Goal: Task Accomplishment & Management: Manage account settings

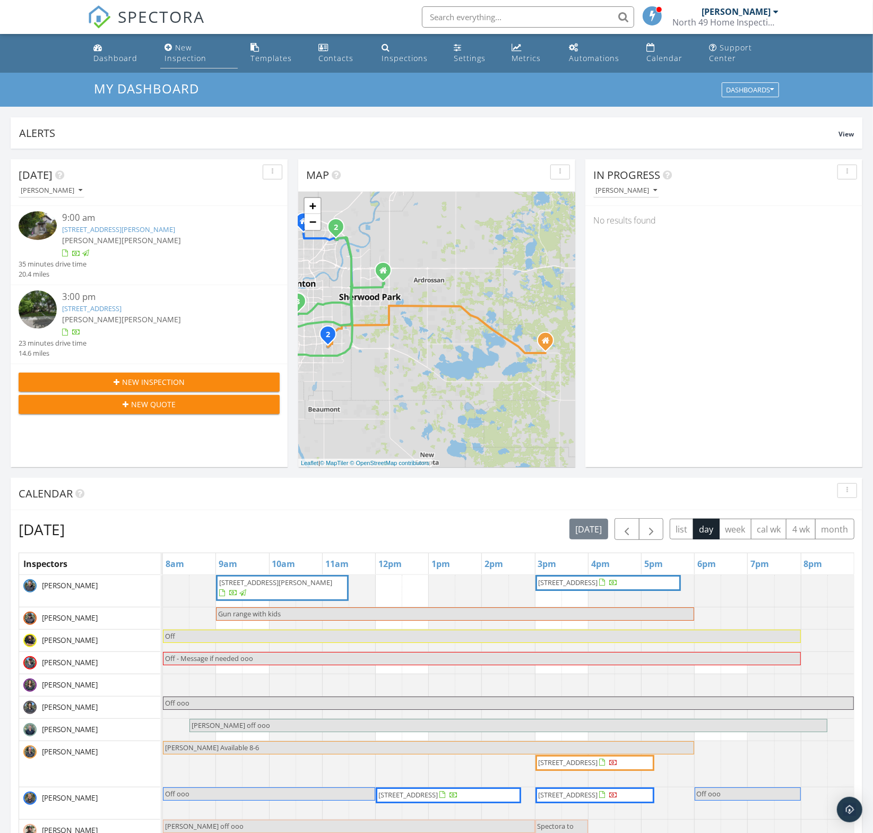
click at [179, 61] on div "New Inspection" at bounding box center [186, 52] width 42 height 21
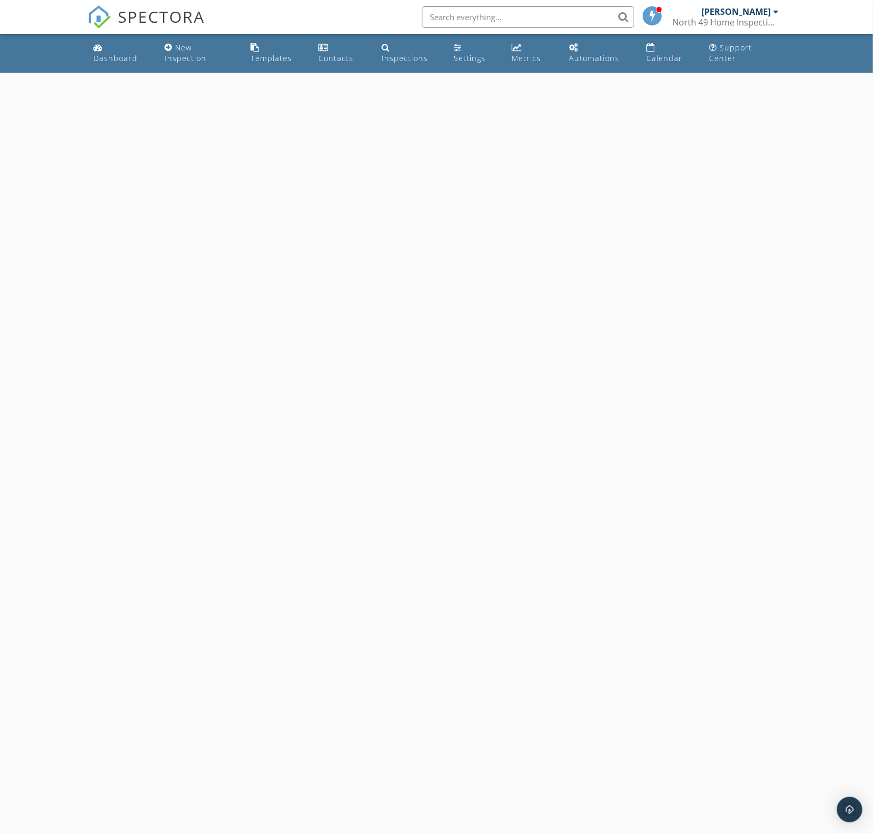
select select "8"
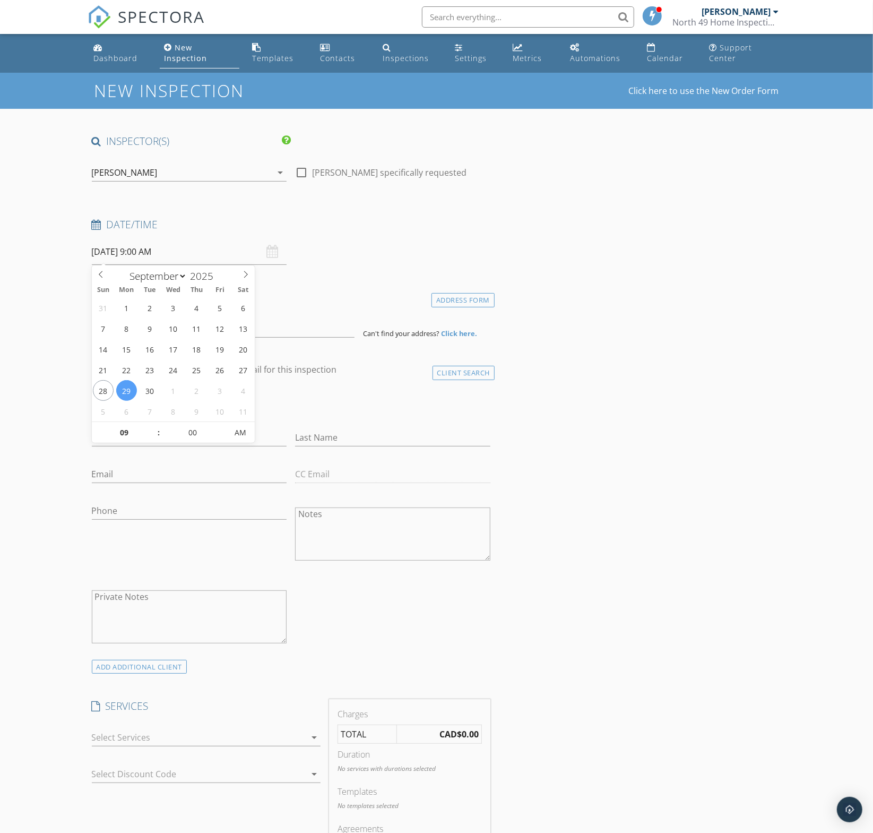
click at [190, 254] on input "09/29/2025 9:00 AM" at bounding box center [189, 252] width 195 height 26
type input "10"
type input "[DATE] 10:00 AM"
drag, startPoint x: 152, startPoint y: 428, endPoint x: 165, endPoint y: 418, distance: 16.3
click at [152, 428] on span at bounding box center [153, 427] width 7 height 11
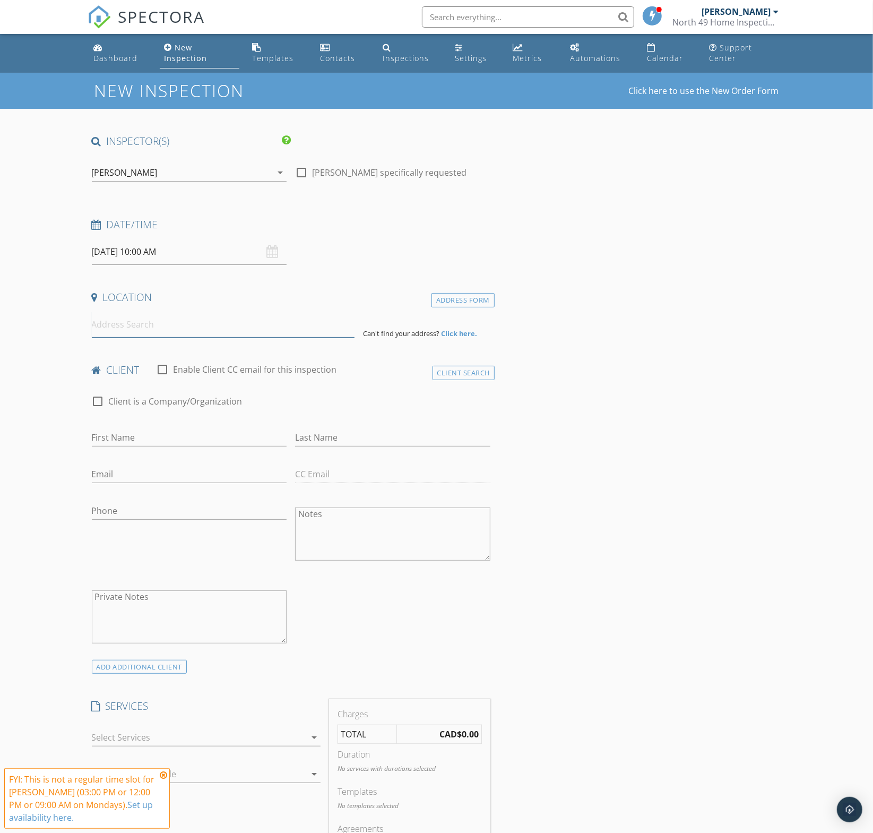
click at [293, 333] on input at bounding box center [223, 325] width 263 height 26
paste input "134 willow street Sherwood park"
type input "134 Willow Street, Sherwood Park, AB, Canada"
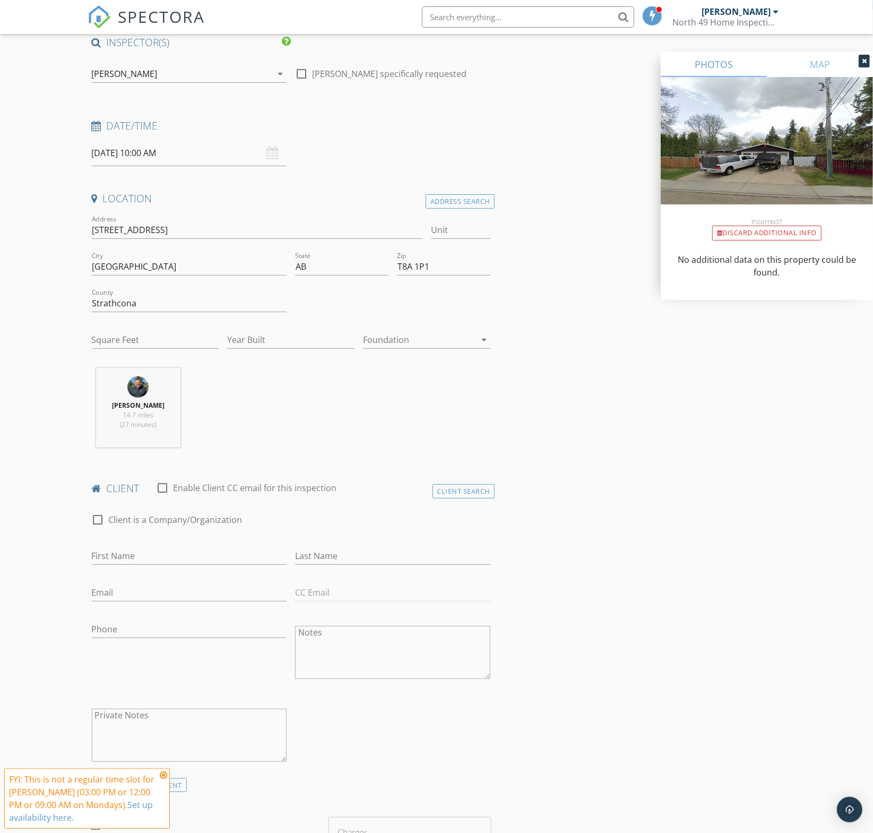
scroll to position [101, 0]
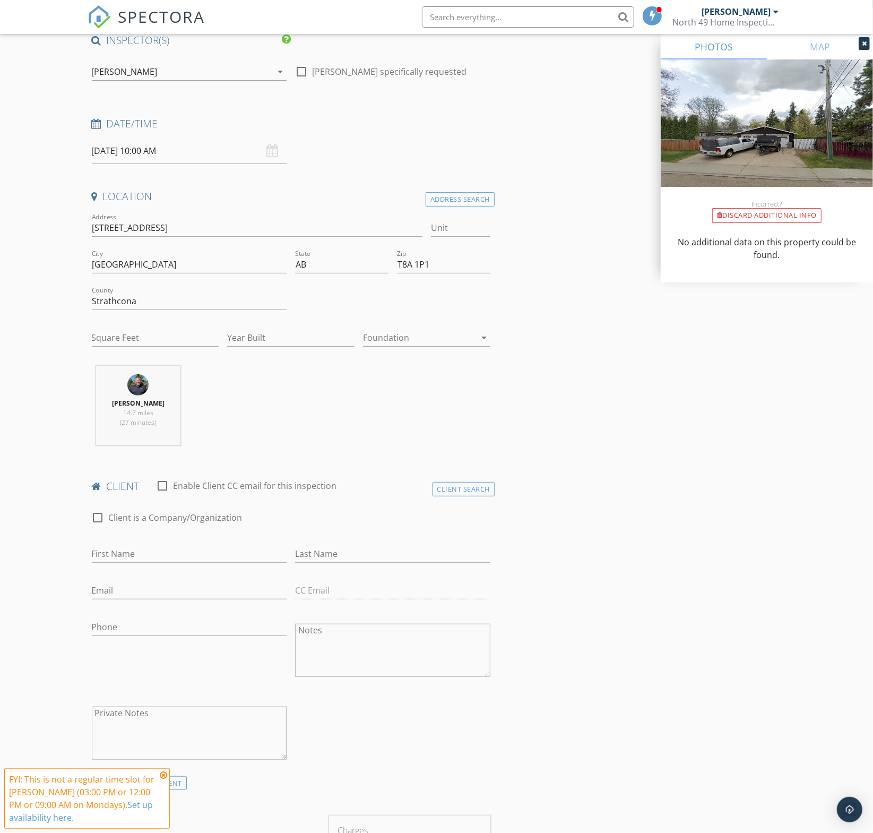
click at [166, 776] on icon at bounding box center [163, 775] width 7 height 8
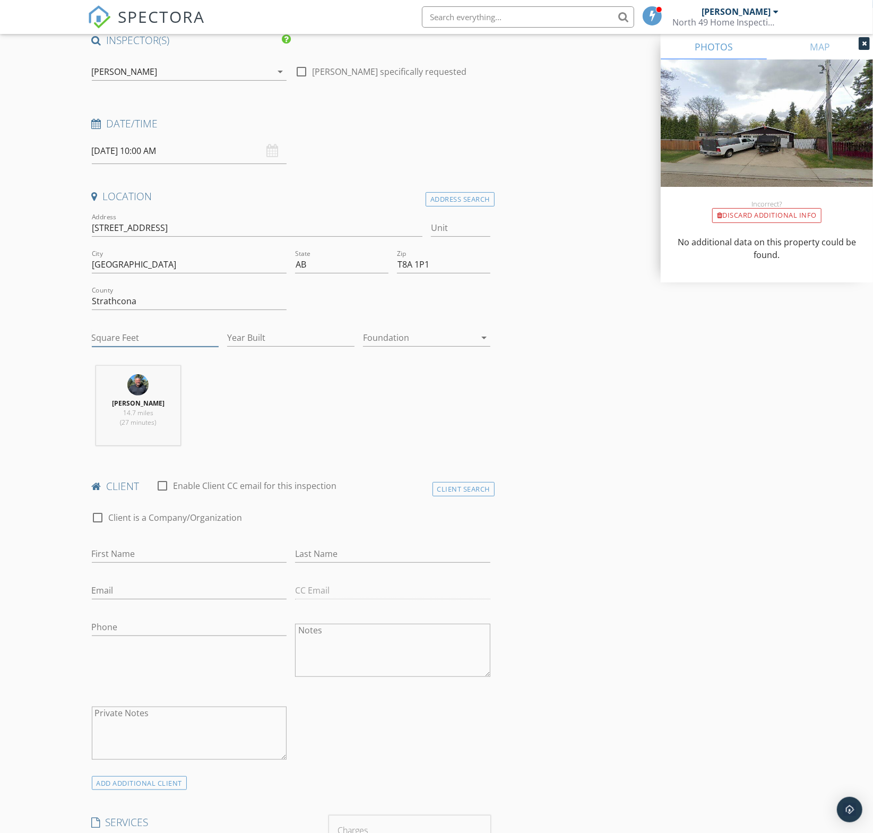
click at [150, 338] on input "Square Feet" at bounding box center [155, 338] width 127 height 18
type input "1096"
click at [289, 339] on input "Year Built" at bounding box center [290, 338] width 127 height 18
drag, startPoint x: 433, startPoint y: 331, endPoint x: 432, endPoint y: 343, distance: 11.7
type input "1959"
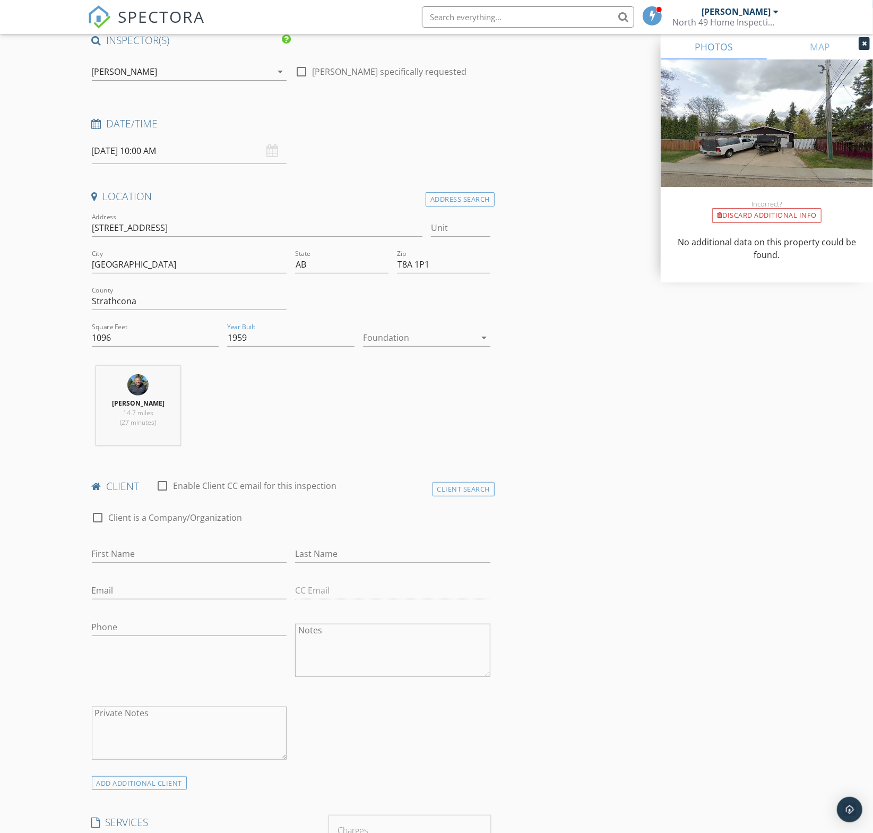
click at [433, 331] on div at bounding box center [419, 337] width 113 height 17
click at [426, 359] on div "Basement" at bounding box center [427, 366] width 110 height 25
click at [166, 554] on input "First Name" at bounding box center [189, 554] width 195 height 18
paste input "Paul Bussiere"
click at [161, 553] on input "Paul Bussiere" at bounding box center [189, 554] width 195 height 18
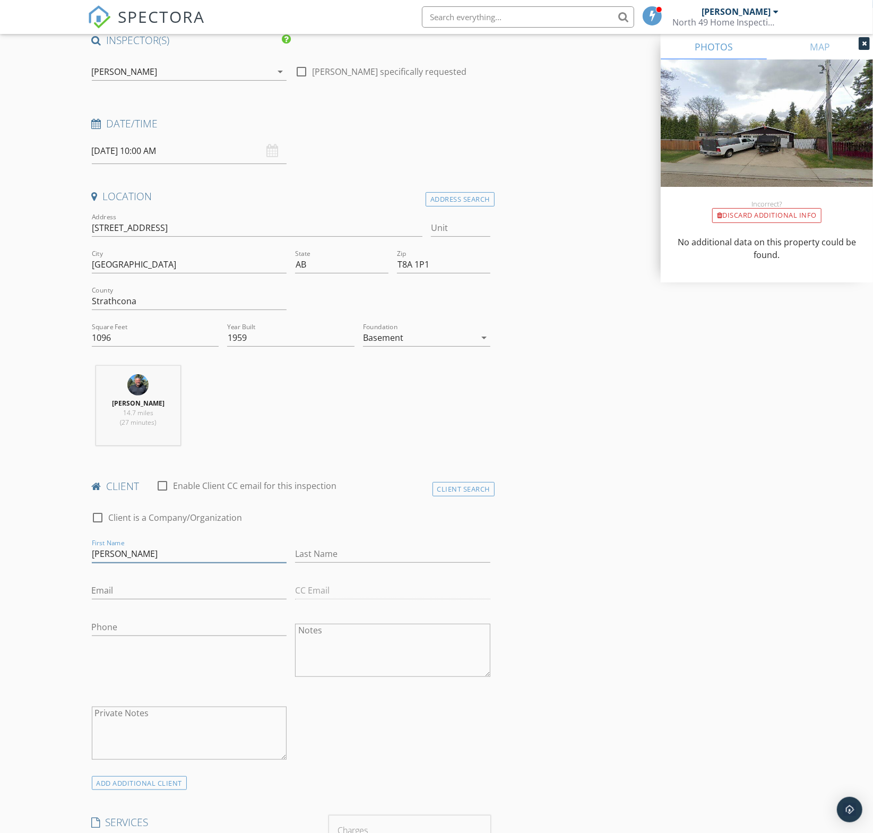
click at [161, 553] on input "Paul Bussiere" at bounding box center [189, 554] width 195 height 18
type input "Paul"
click at [345, 551] on input "Last Name" at bounding box center [392, 554] width 195 height 18
paste input "Bussiere"
type input "Bussiere"
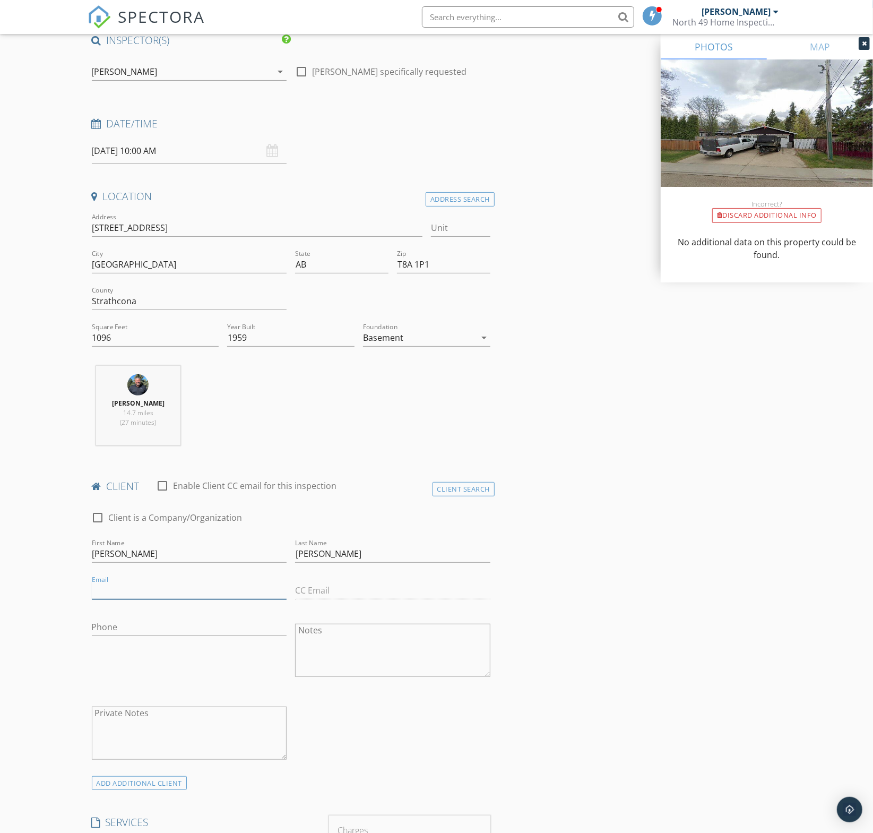
click at [120, 596] on input "Email" at bounding box center [189, 591] width 195 height 18
paste input "paulbussclan22@gmail.com"
type input "paulbussclan22@gmail.com"
click at [117, 619] on input "Phone" at bounding box center [189, 628] width 195 height 18
paste input "780-221-5109"
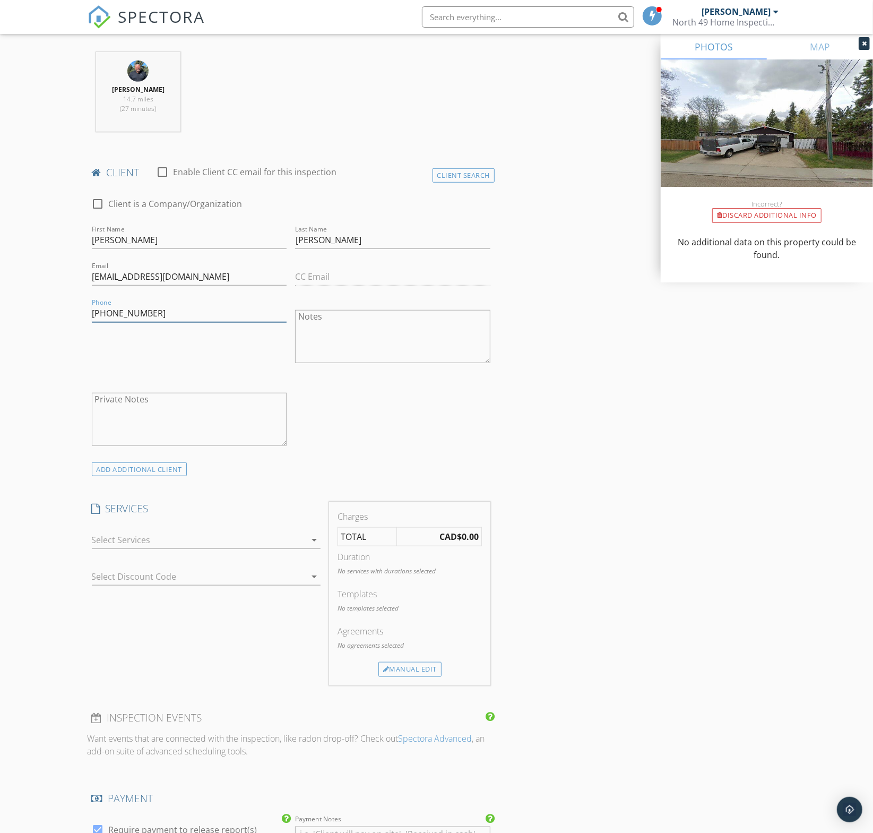
scroll to position [419, 0]
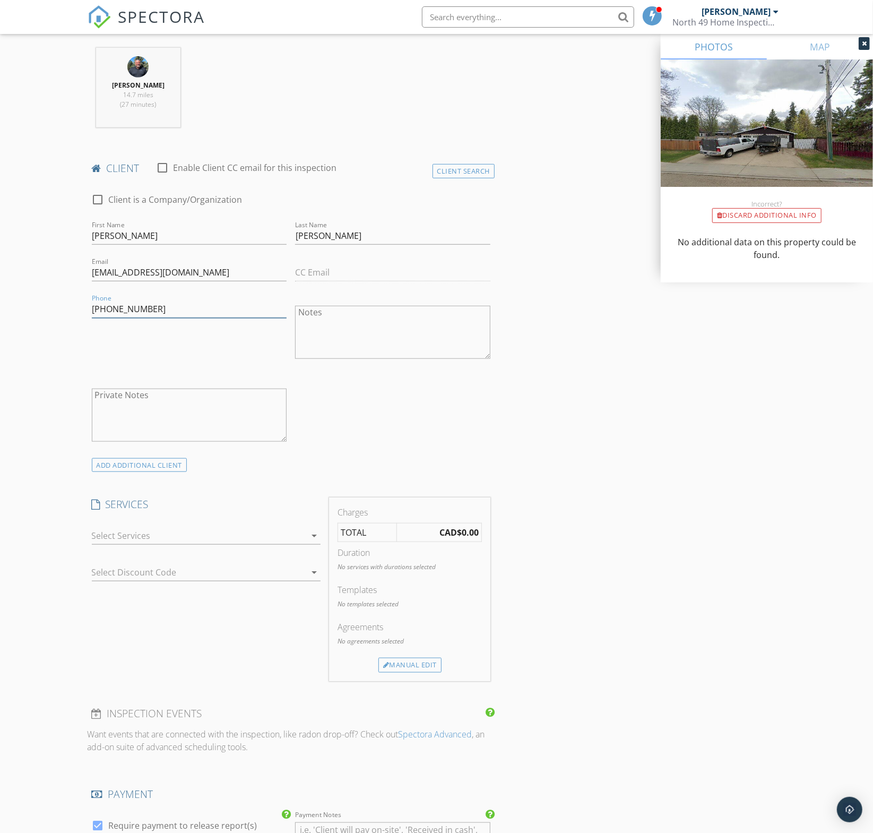
type input "780-221-5109"
click at [223, 540] on div at bounding box center [199, 535] width 214 height 17
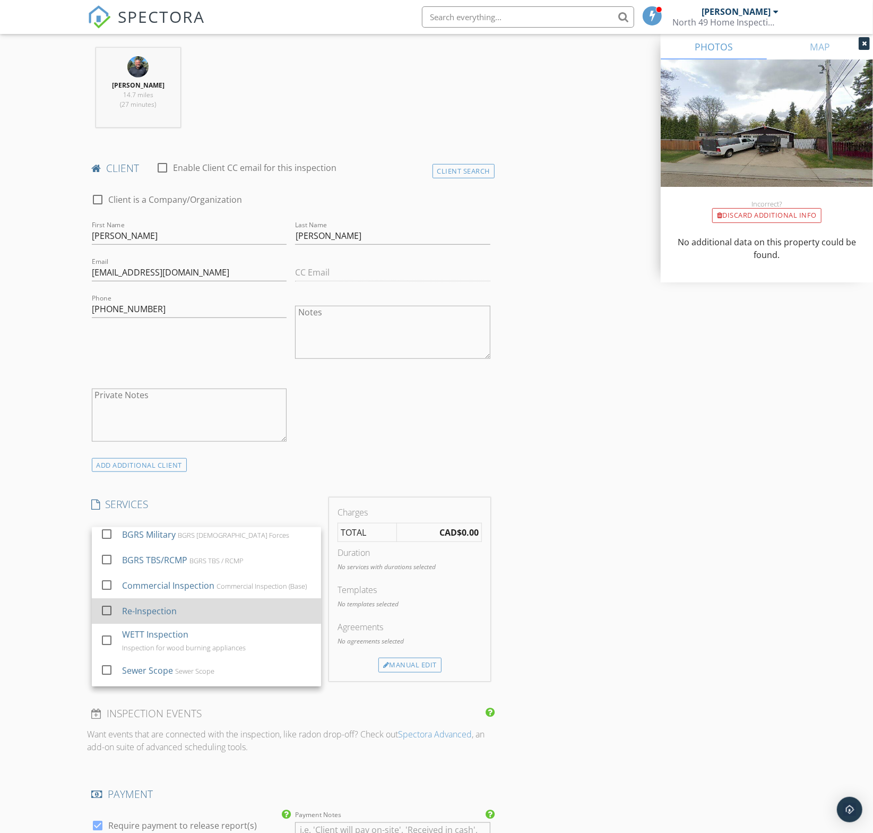
scroll to position [182, 0]
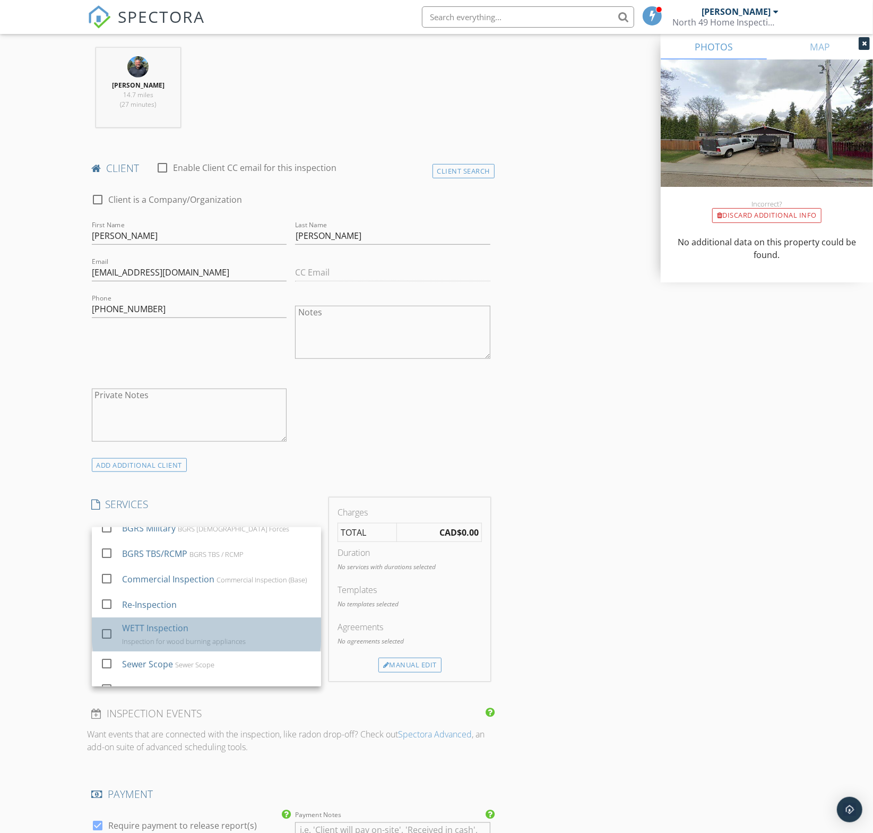
click at [220, 637] on div "Inspection for wood burning appliances" at bounding box center [184, 641] width 124 height 8
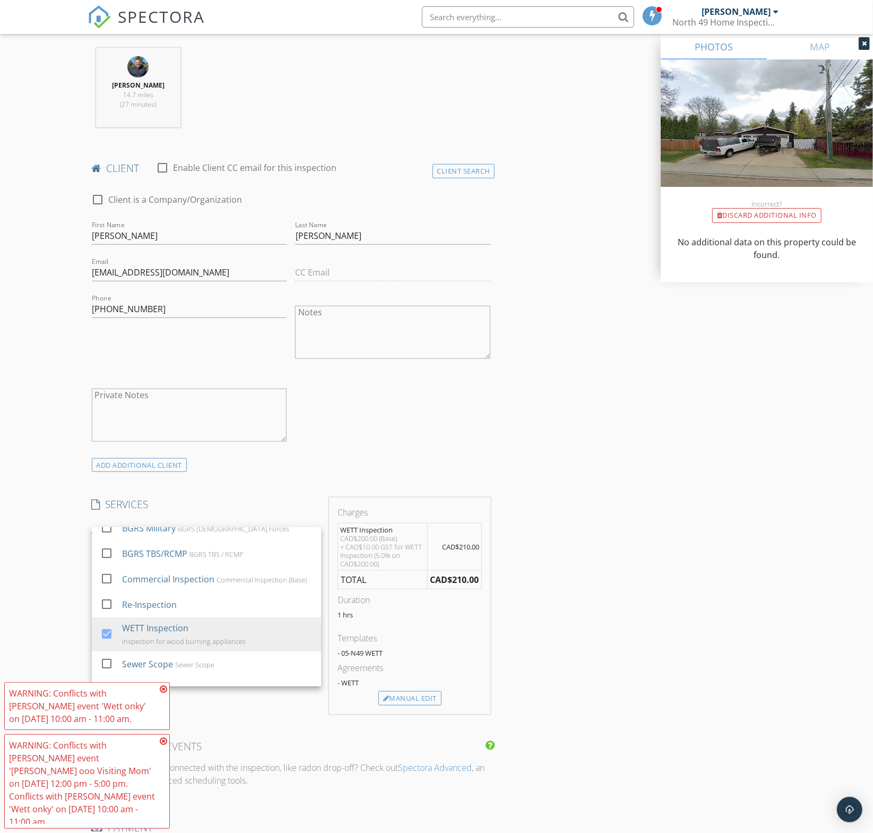
click at [165, 693] on icon at bounding box center [163, 689] width 7 height 8
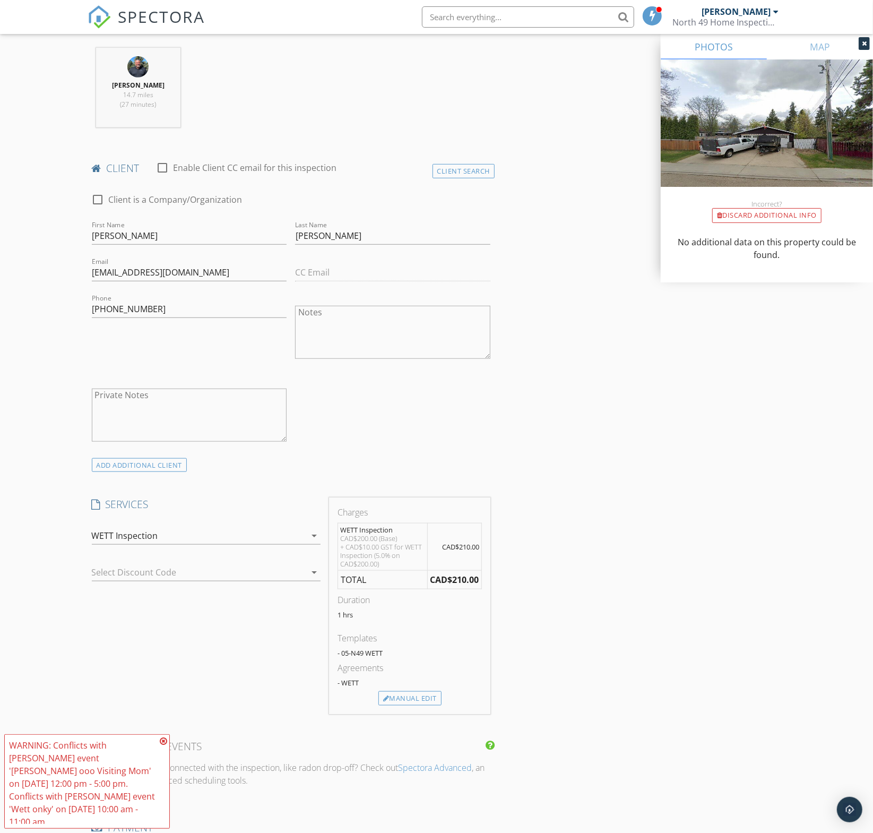
click at [165, 745] on icon at bounding box center [163, 741] width 7 height 8
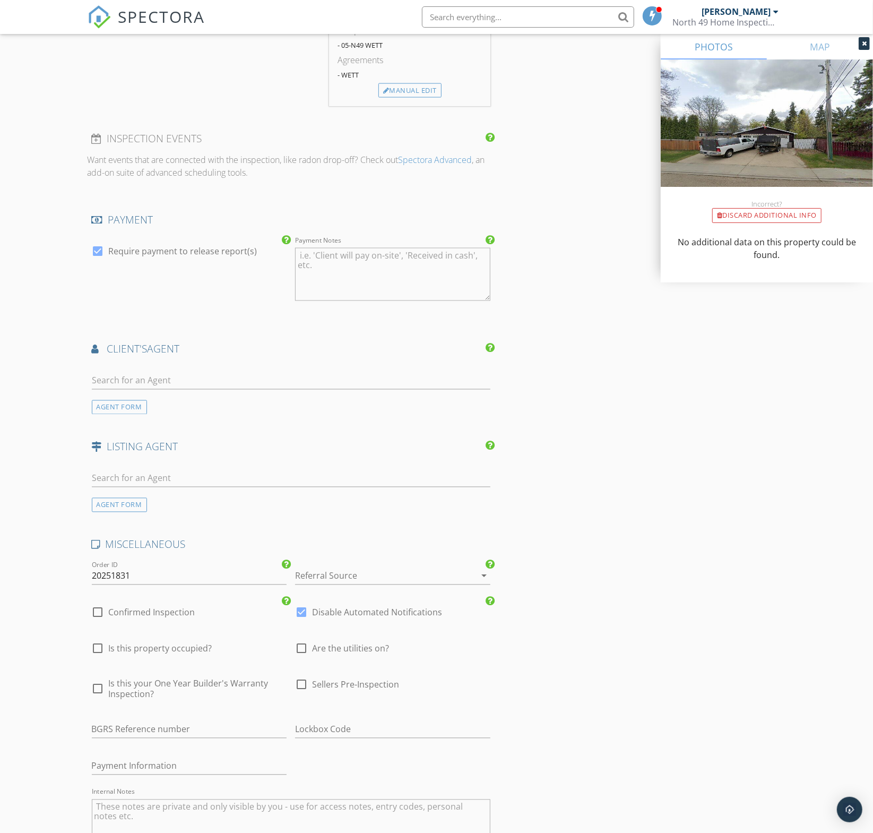
scroll to position [1028, 0]
click at [353, 566] on div at bounding box center [378, 574] width 166 height 17
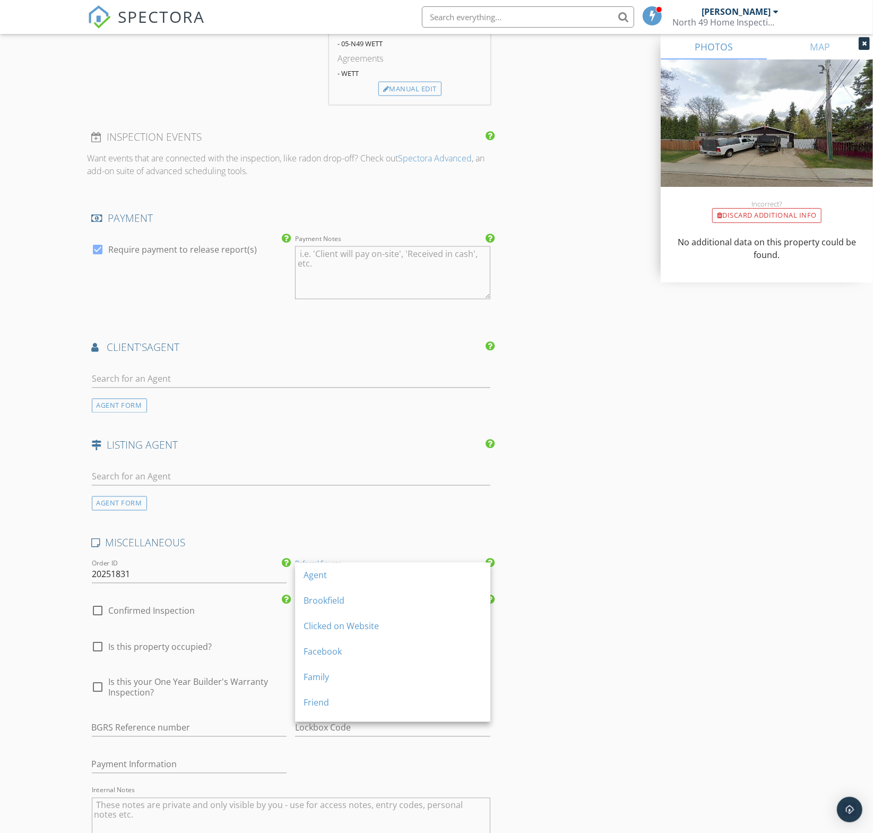
click at [347, 567] on div "Agent" at bounding box center [393, 575] width 178 height 25
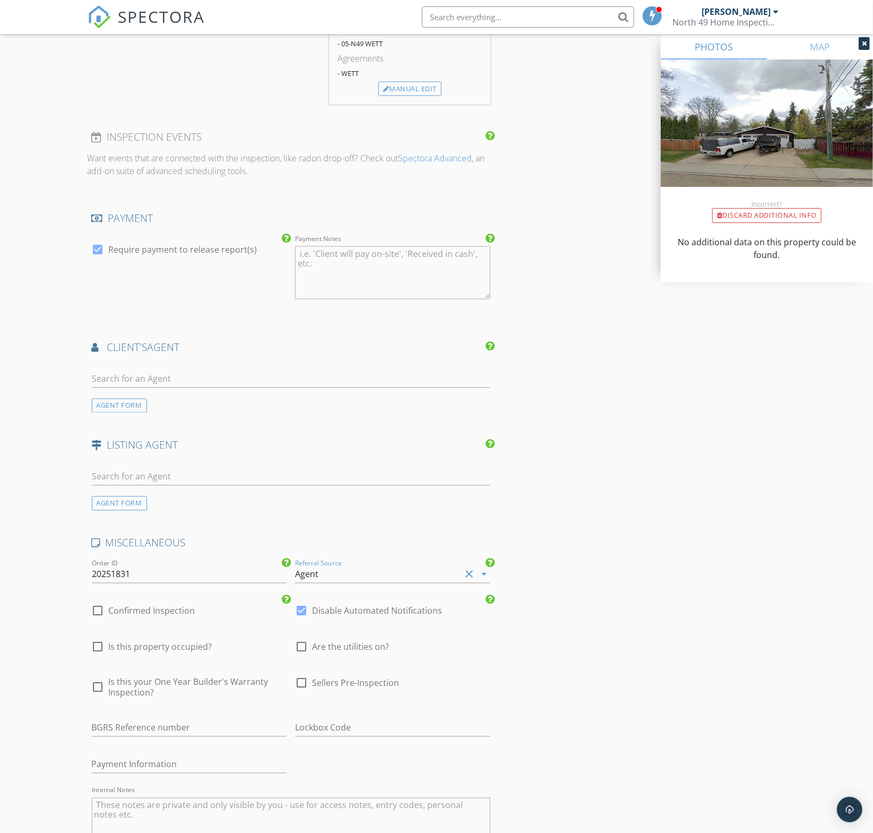
drag, startPoint x: 161, startPoint y: 646, endPoint x: 198, endPoint y: 645, distance: 37.2
click at [161, 646] on span "Is this property occupied?" at bounding box center [161, 647] width 104 height 11
checkbox input "true"
click at [307, 646] on div at bounding box center [302, 647] width 18 height 18
checkbox input "true"
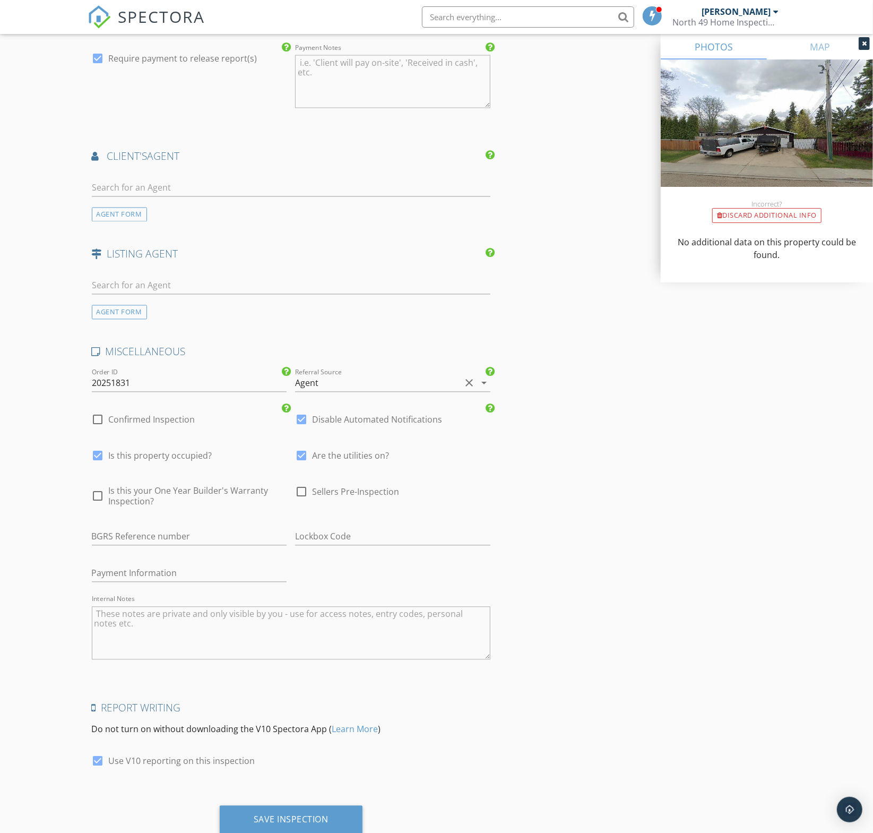
scroll to position [1250, 0]
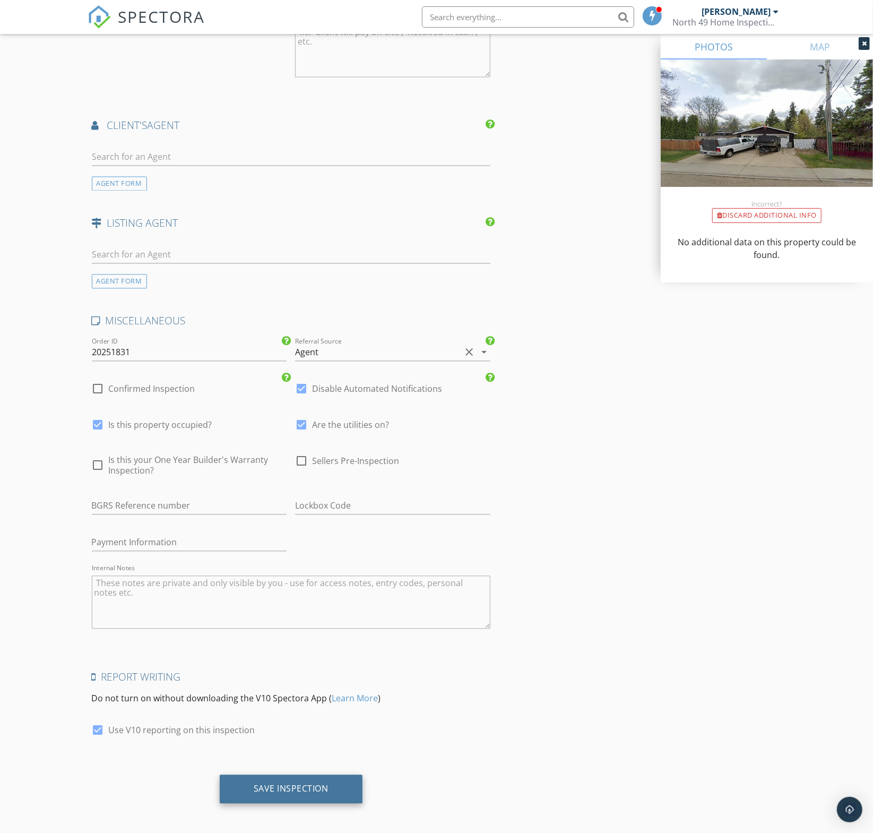
click at [324, 788] on div "Save Inspection" at bounding box center [291, 789] width 75 height 11
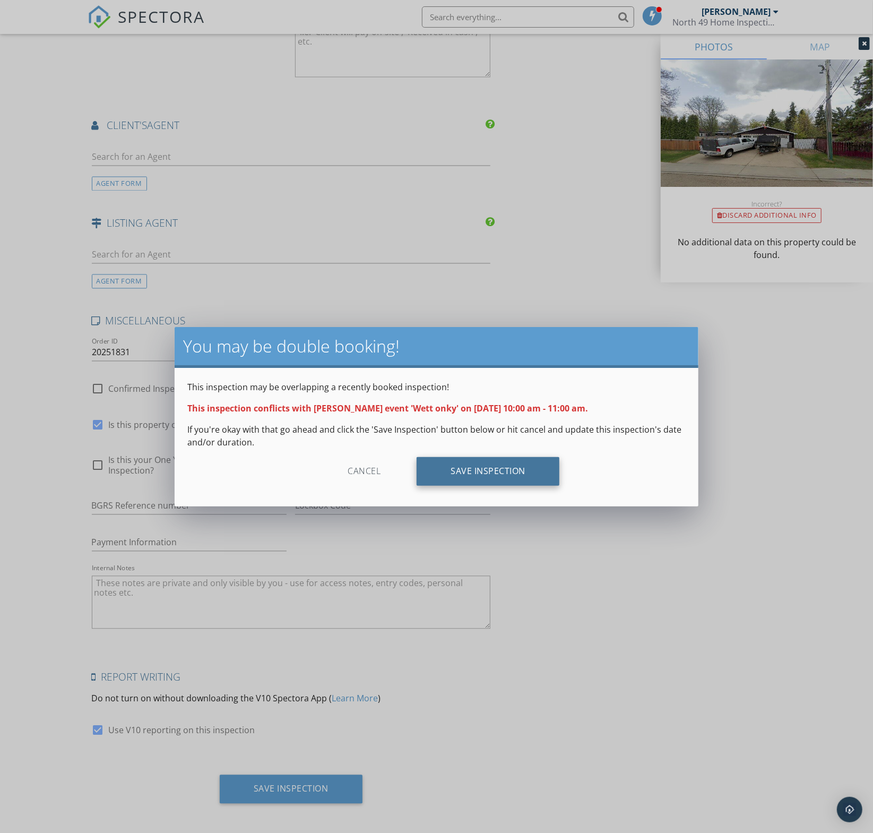
click at [487, 480] on div "Save Inspection" at bounding box center [488, 471] width 143 height 29
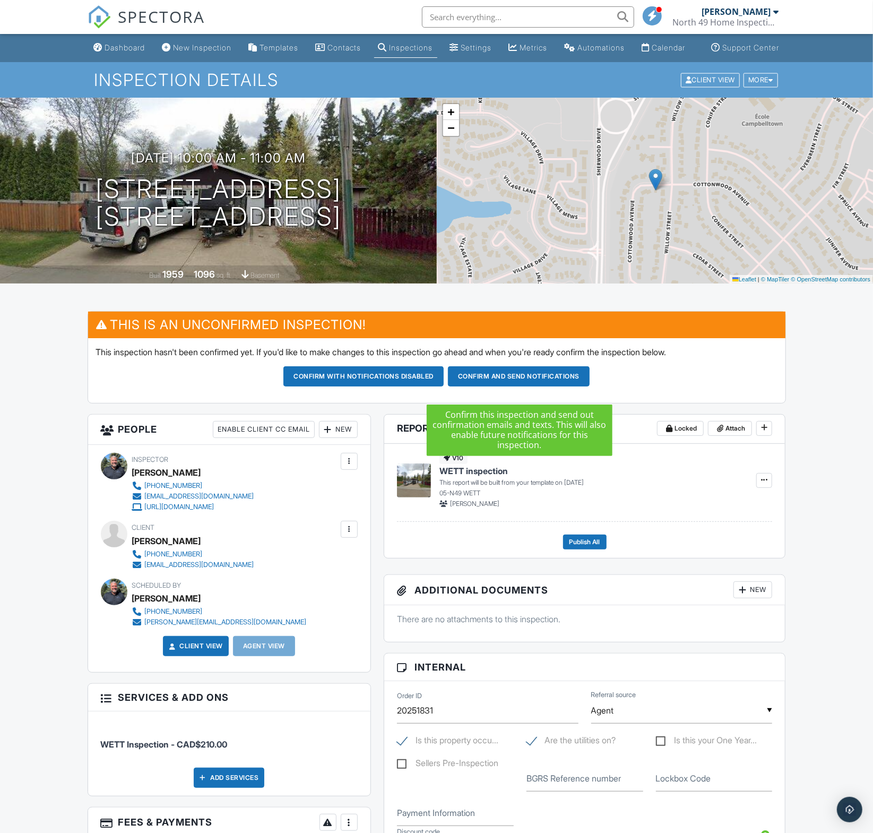
click at [497, 387] on button "Confirm and send notifications" at bounding box center [519, 376] width 142 height 20
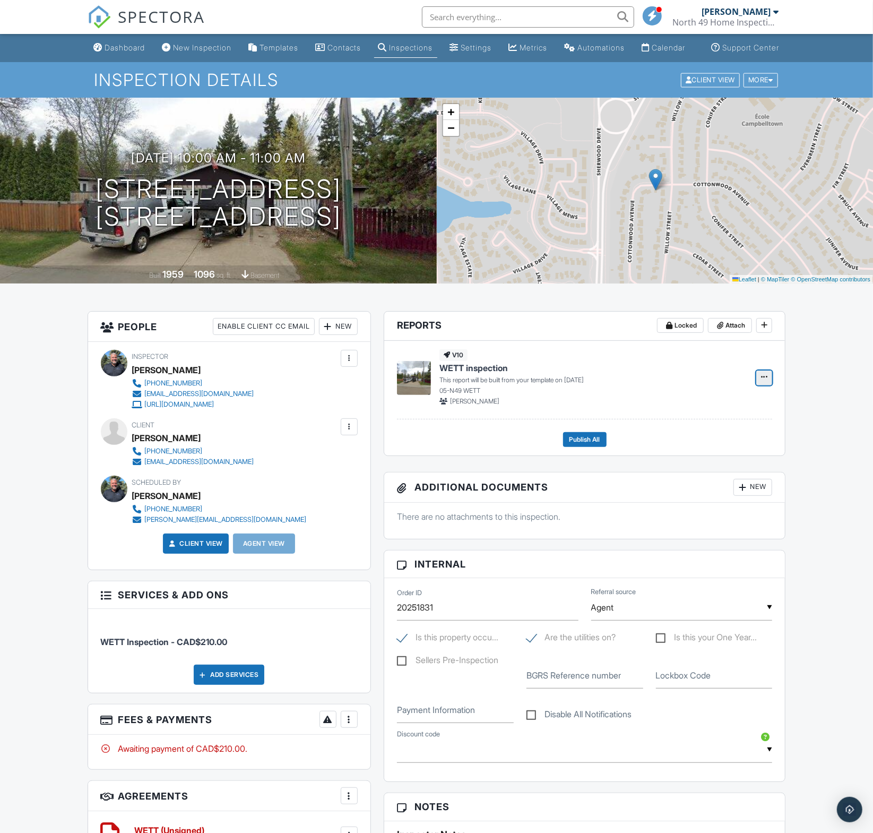
click at [763, 381] on icon at bounding box center [764, 376] width 6 height 7
click at [695, 416] on input "Build Now" at bounding box center [712, 417] width 108 height 24
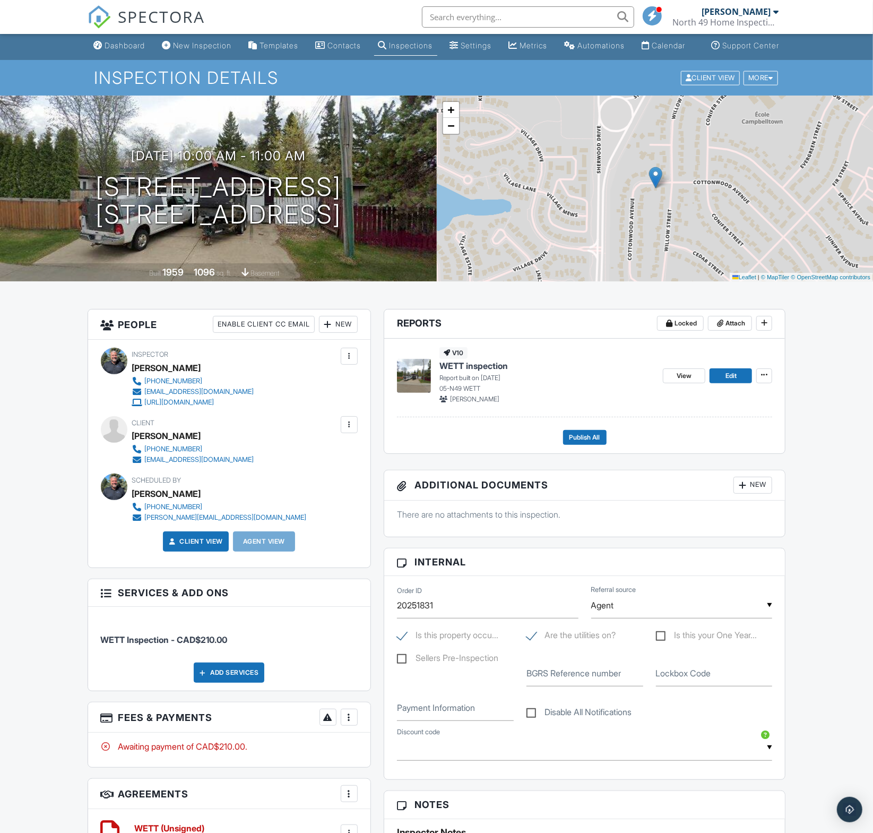
scroll to position [3, 0]
click at [731, 381] on span "Edit" at bounding box center [731, 375] width 11 height 11
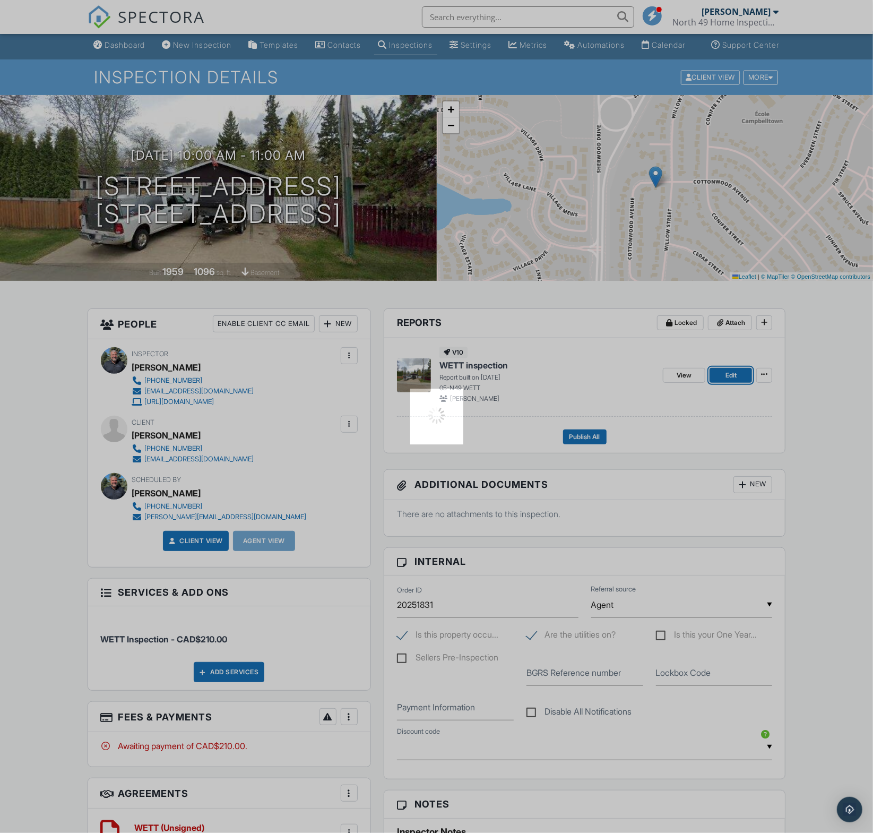
scroll to position [1, 0]
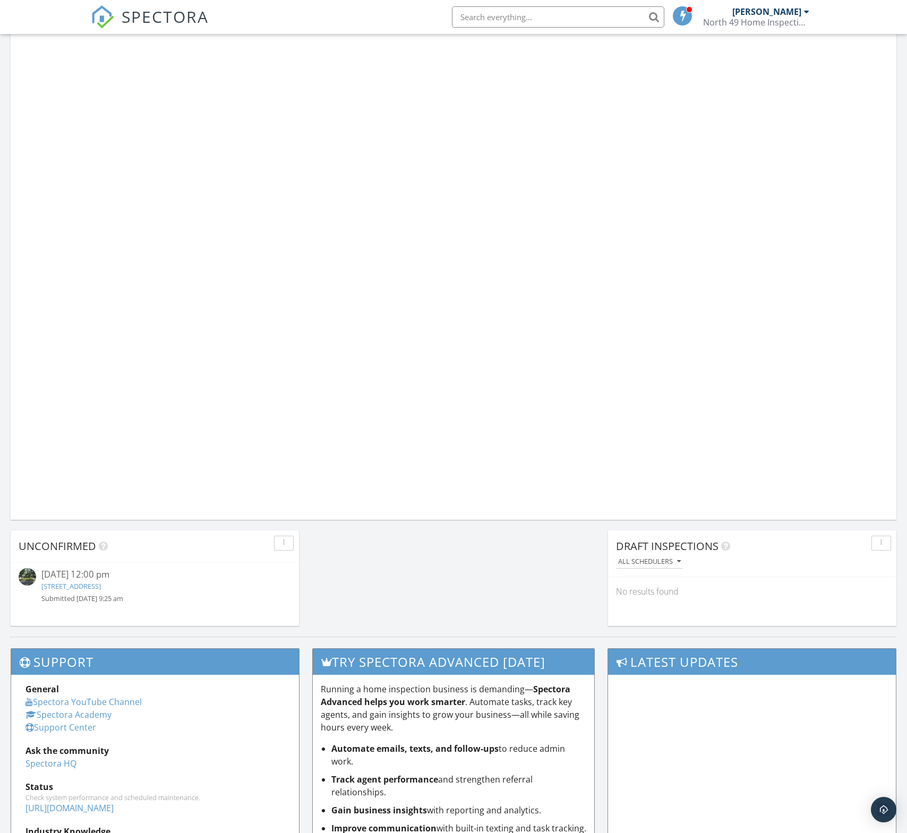
scroll to position [480, 0]
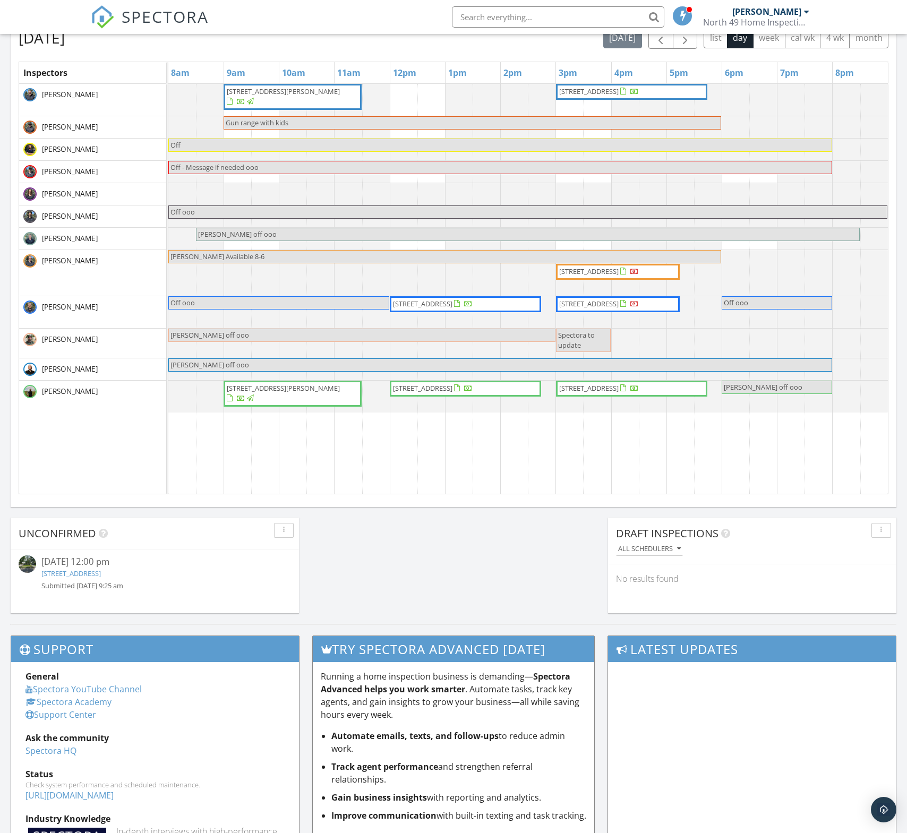
click at [101, 577] on link "[STREET_ADDRESS]" at bounding box center [70, 574] width 59 height 10
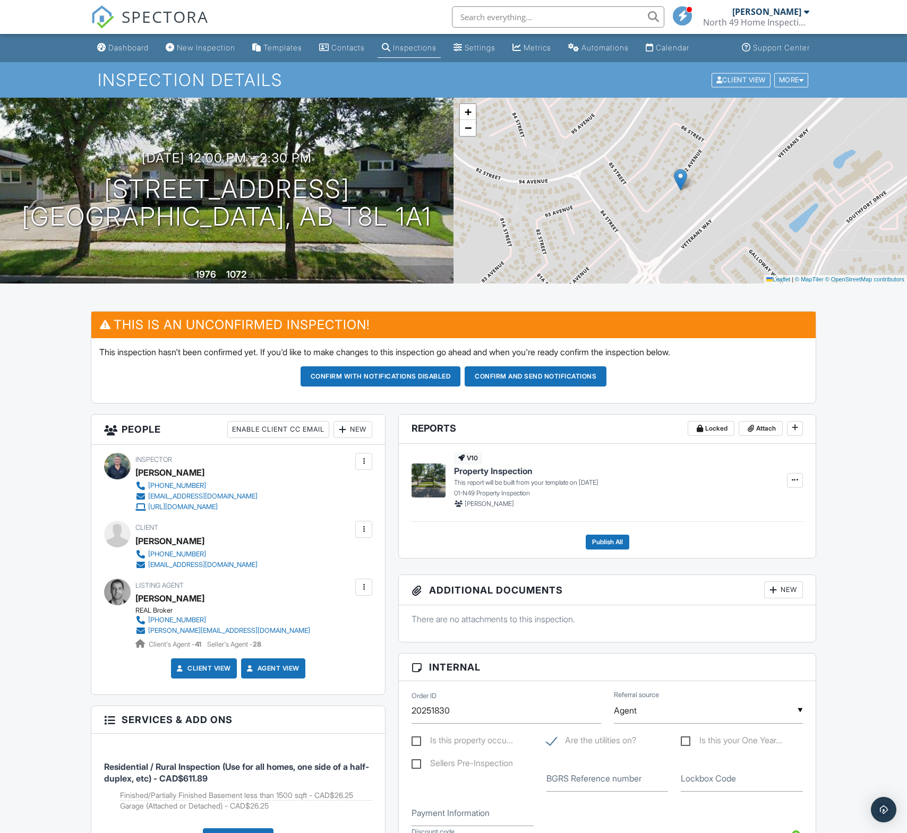
click at [359, 430] on div "New" at bounding box center [352, 429] width 39 height 17
click at [371, 453] on li "Inspector" at bounding box center [391, 462] width 105 height 27
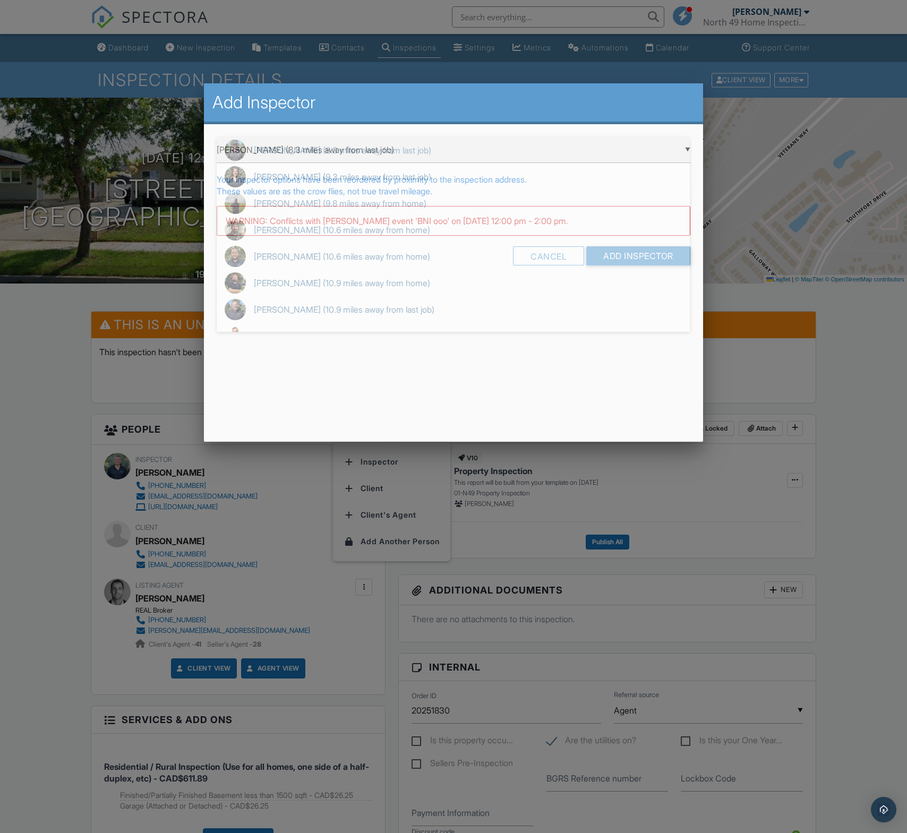
click at [336, 142] on div "▼ David Bier (8.3 miles away from last job) David Bier (8.3 miles away from las…" at bounding box center [453, 150] width 473 height 26
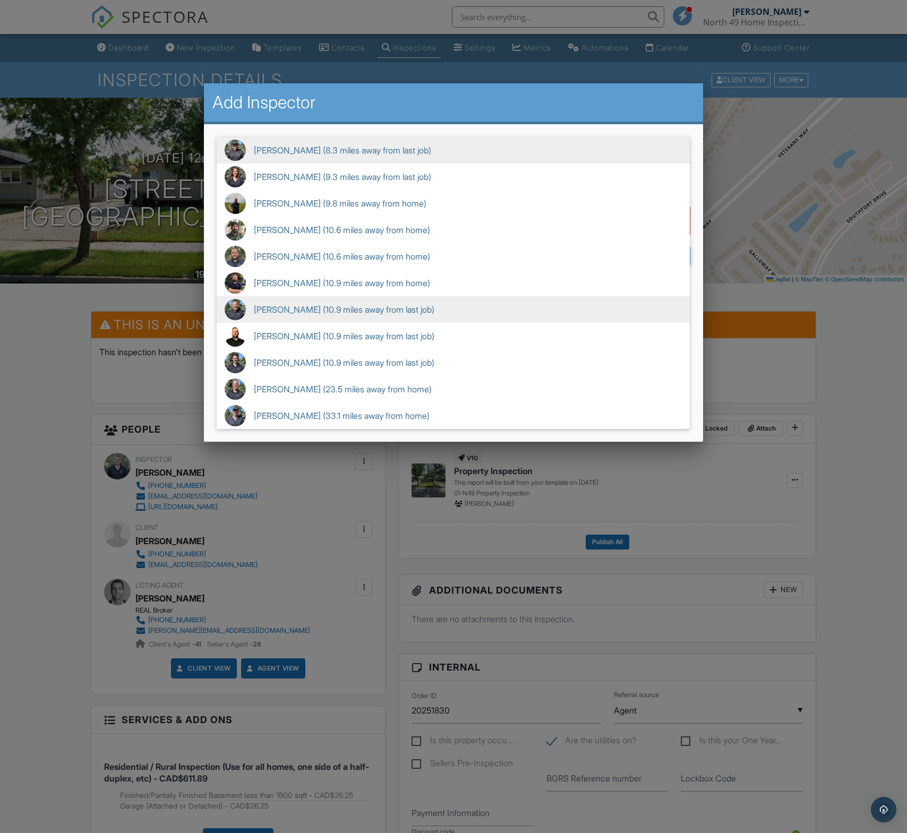
click at [293, 303] on span "Brent Podruzny (10.9 miles away from last job)" at bounding box center [453, 309] width 473 height 27
type input "Brent Podruzny (10.9 miles away from last job)"
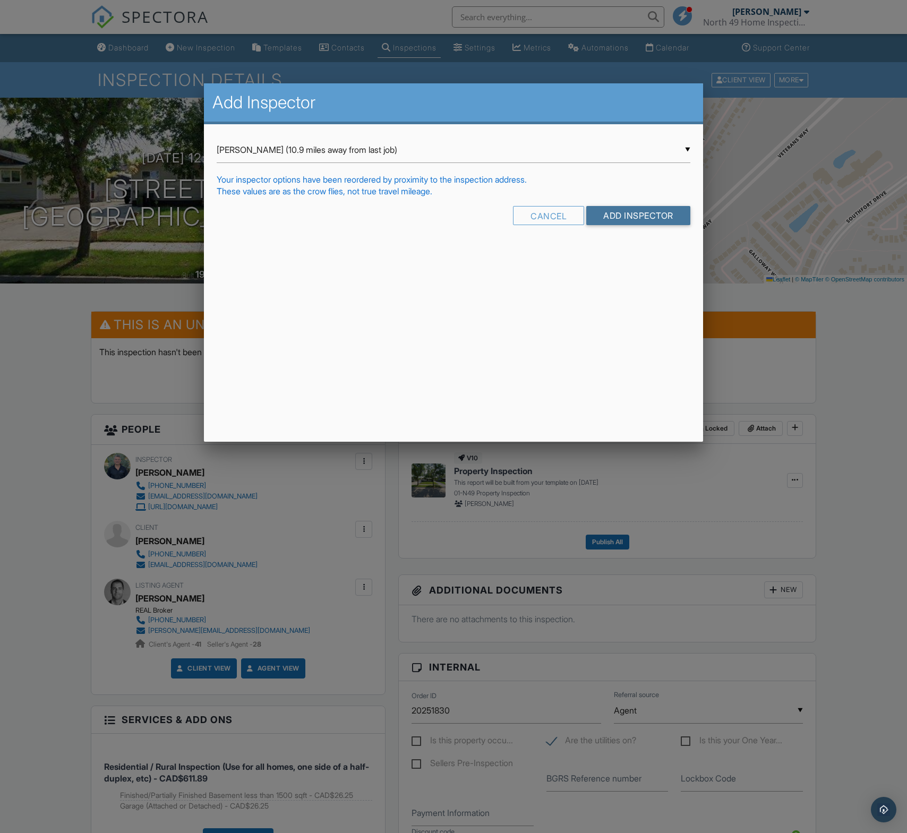
drag, startPoint x: 647, startPoint y: 216, endPoint x: 637, endPoint y: 217, distance: 10.1
click at [646, 216] on input "Add Inspector" at bounding box center [638, 215] width 104 height 19
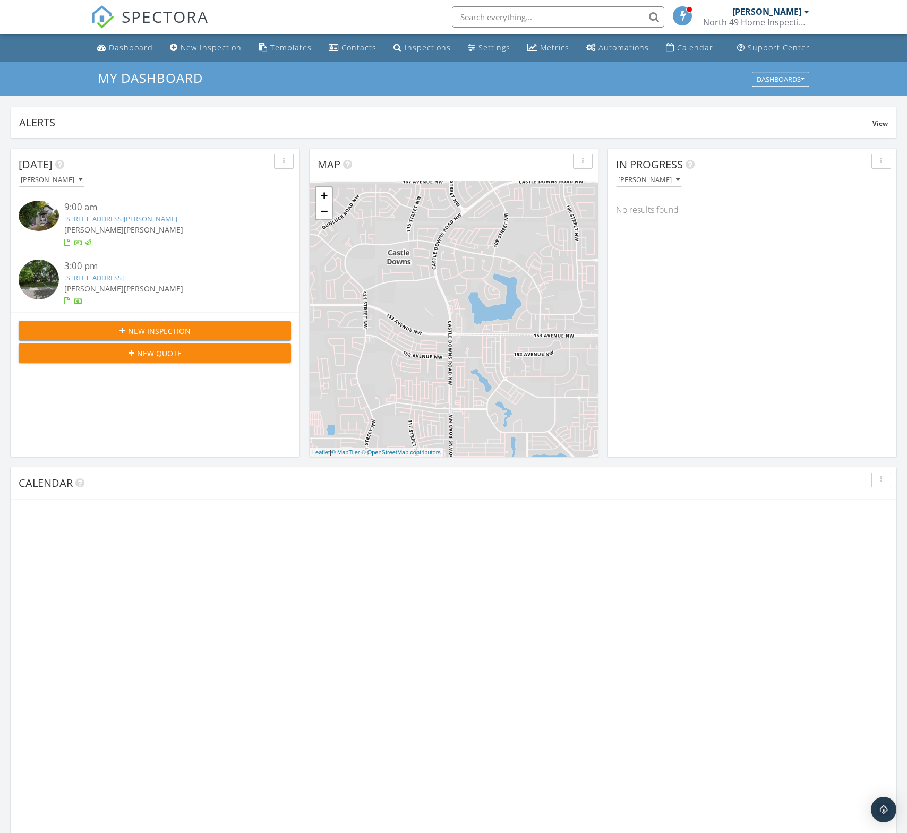
scroll to position [966, 907]
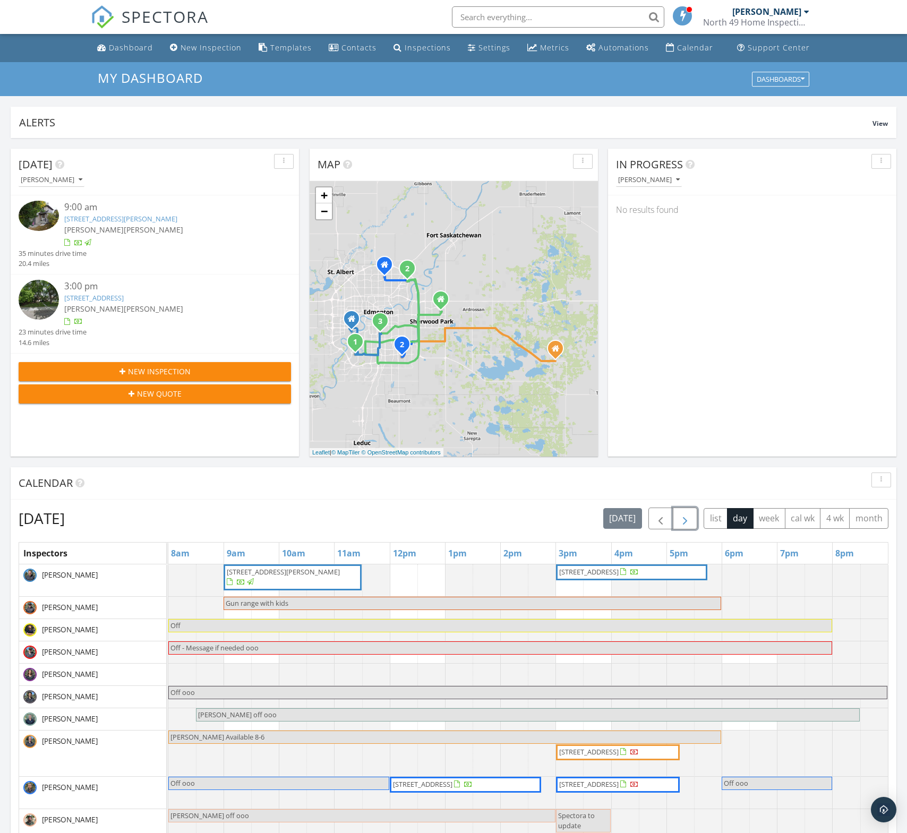
click at [691, 522] on span "button" at bounding box center [685, 518] width 13 height 13
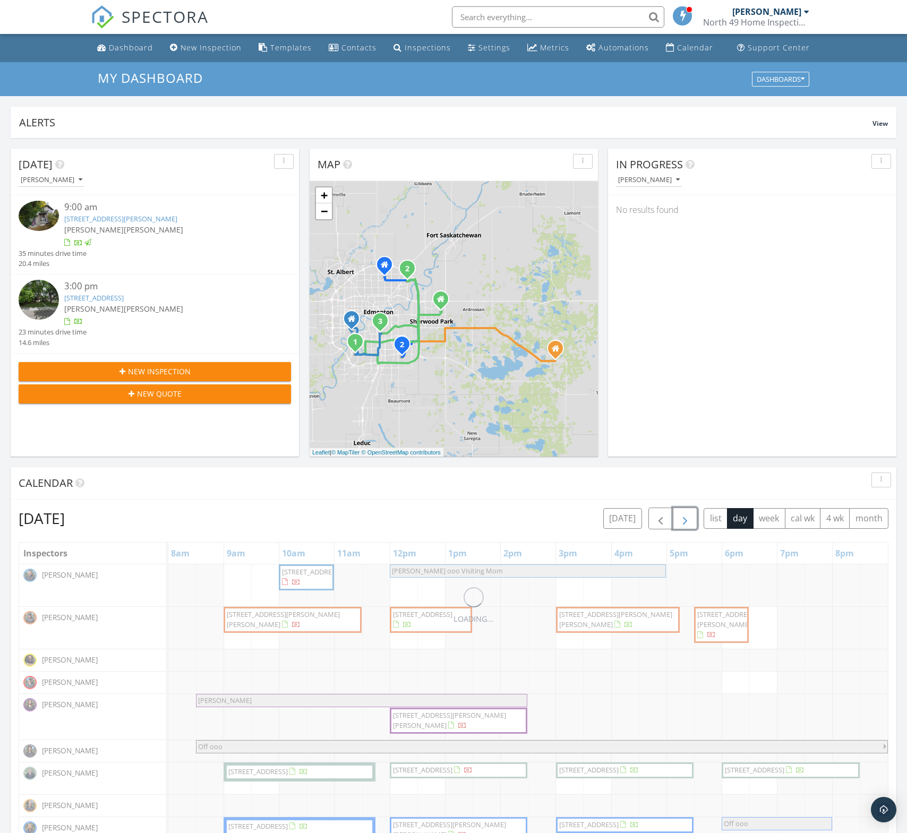
click at [691, 522] on span "button" at bounding box center [685, 518] width 13 height 13
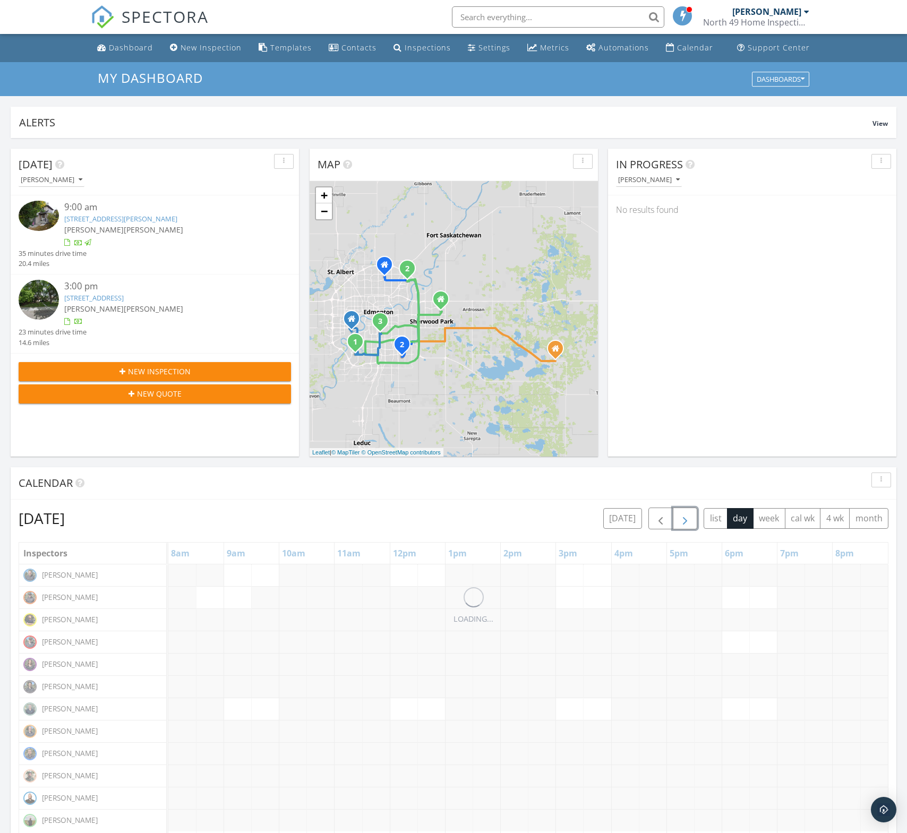
click at [691, 522] on span "button" at bounding box center [685, 518] width 13 height 13
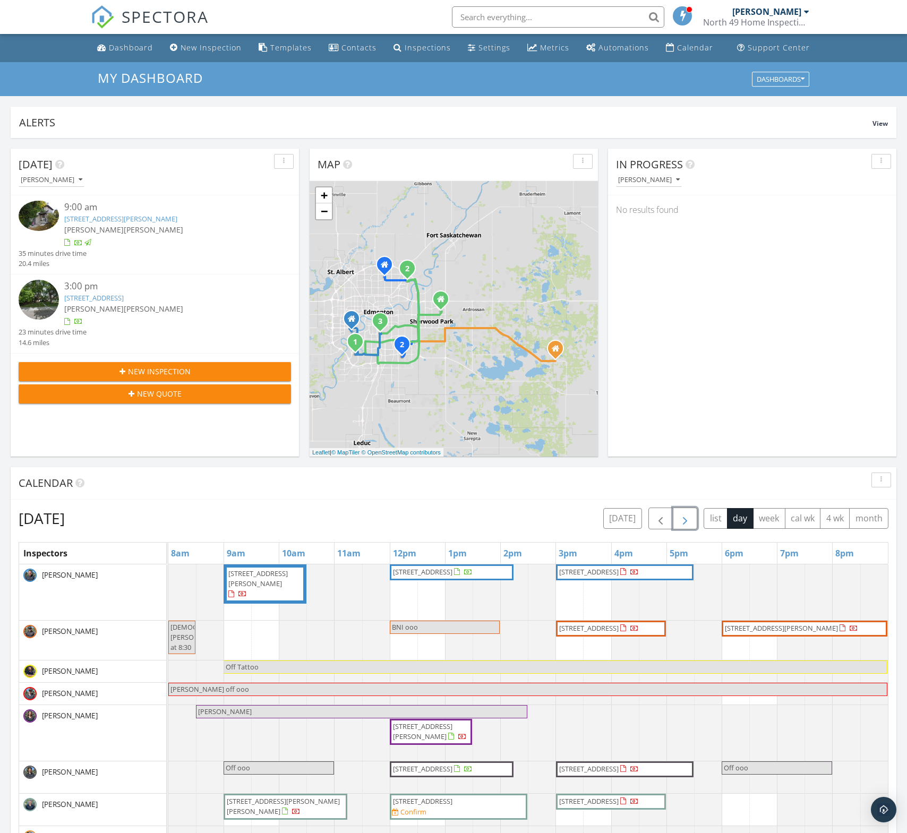
click at [443, 577] on span "7511 Observer Ln NW , Edmonton T5G 2S5" at bounding box center [433, 572] width 82 height 11
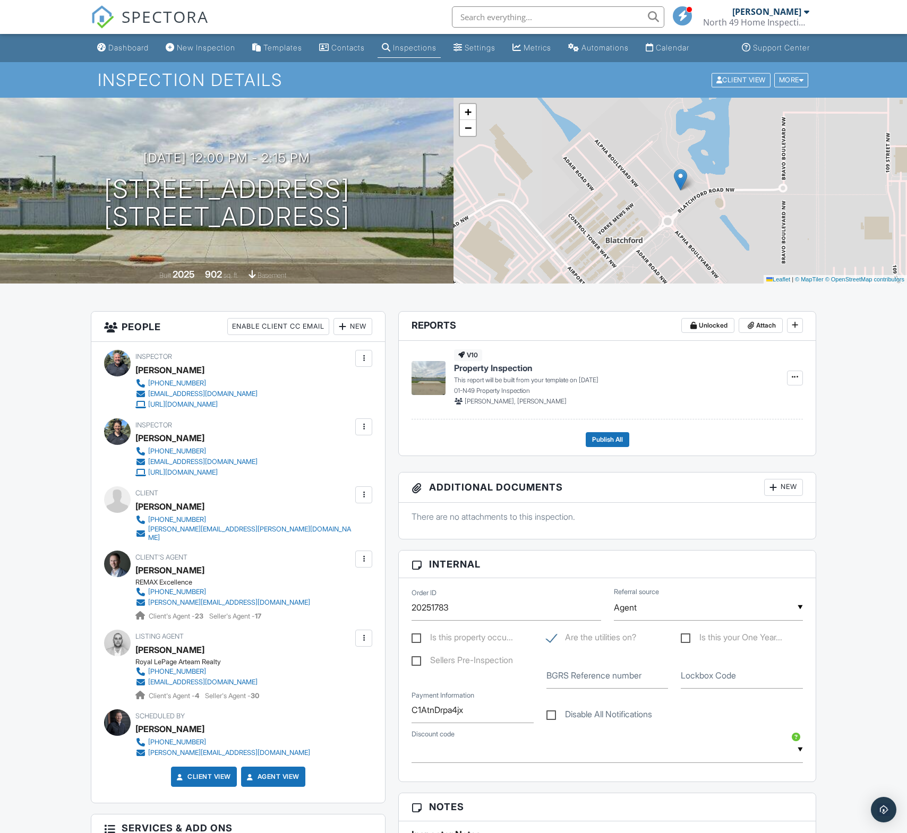
click at [350, 329] on div "New" at bounding box center [352, 326] width 39 height 17
click at [378, 356] on li "Inspector" at bounding box center [391, 359] width 105 height 27
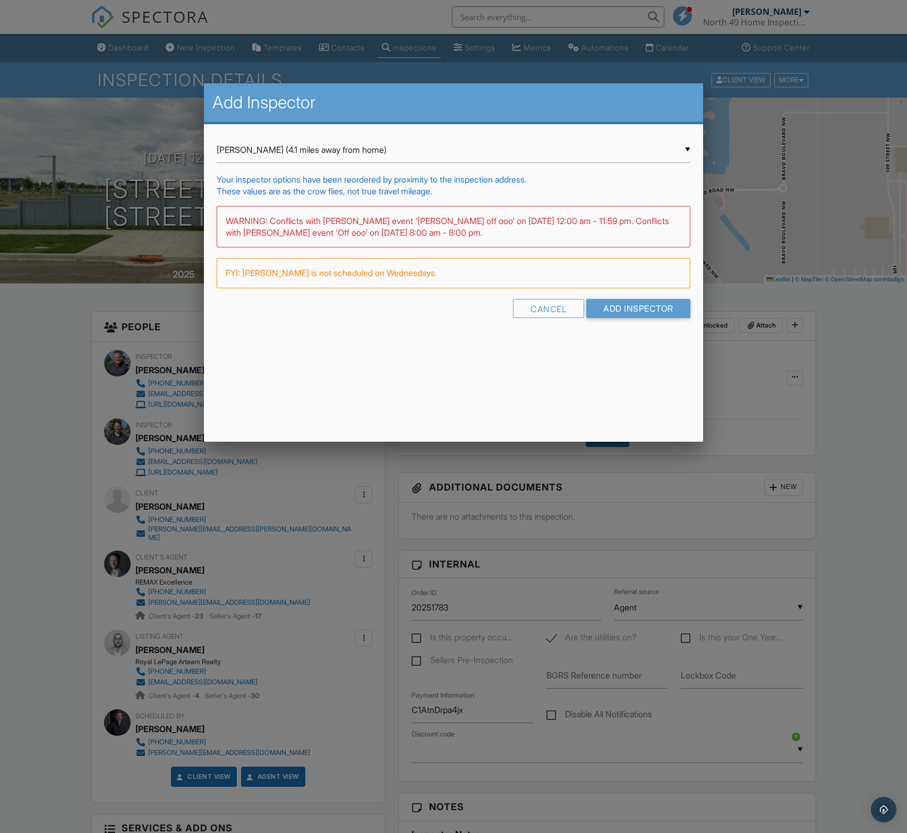
click at [292, 152] on div "▼ [PERSON_NAME] (4.1 miles away from home) [PERSON_NAME] (4.1 miles away from h…" at bounding box center [453, 150] width 473 height 26
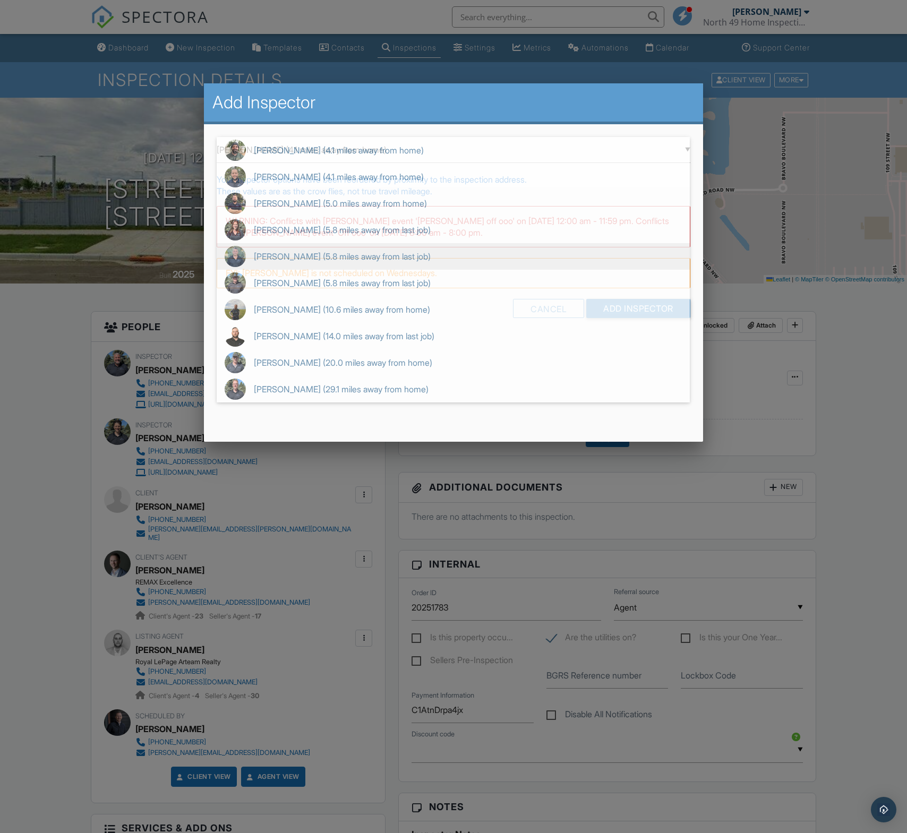
click at [306, 262] on span "Bob Dequier (5.8 miles away from last job)" at bounding box center [453, 256] width 473 height 27
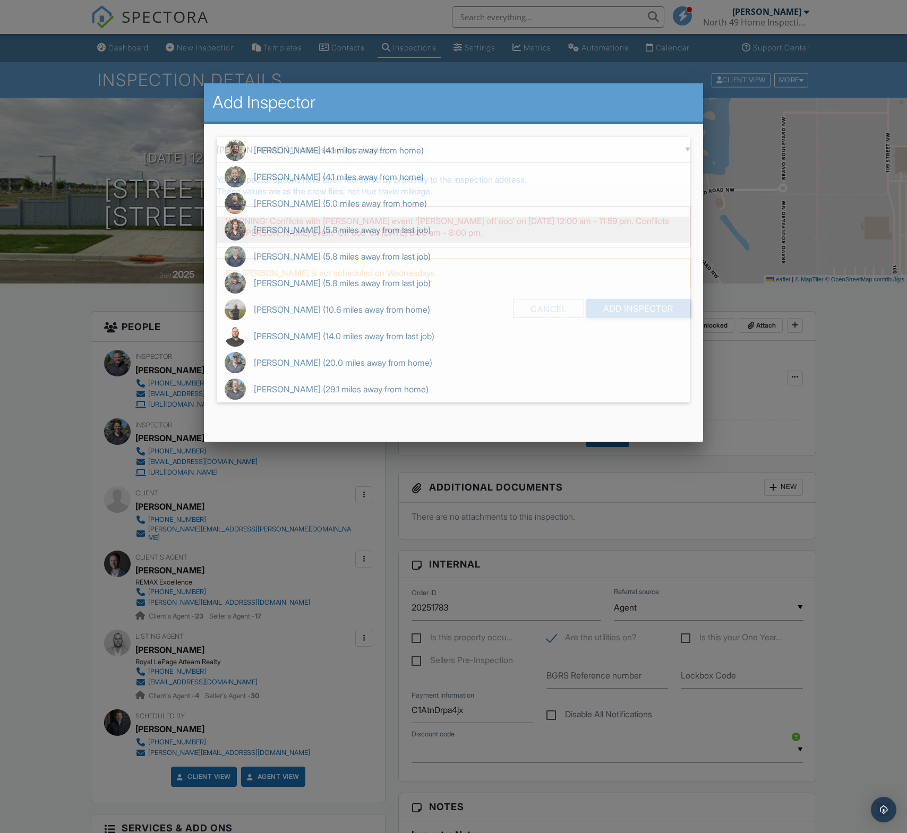
type input "Bob Dequier (5.8 miles away from last job)"
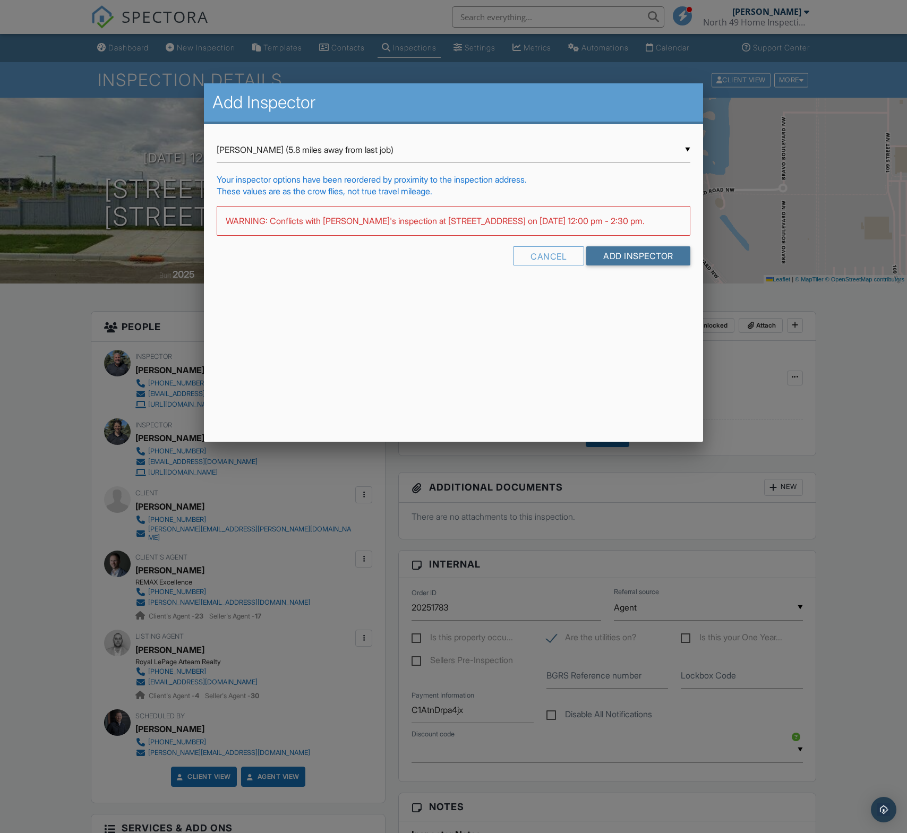
click at [658, 263] on input "Add Inspector" at bounding box center [638, 255] width 104 height 19
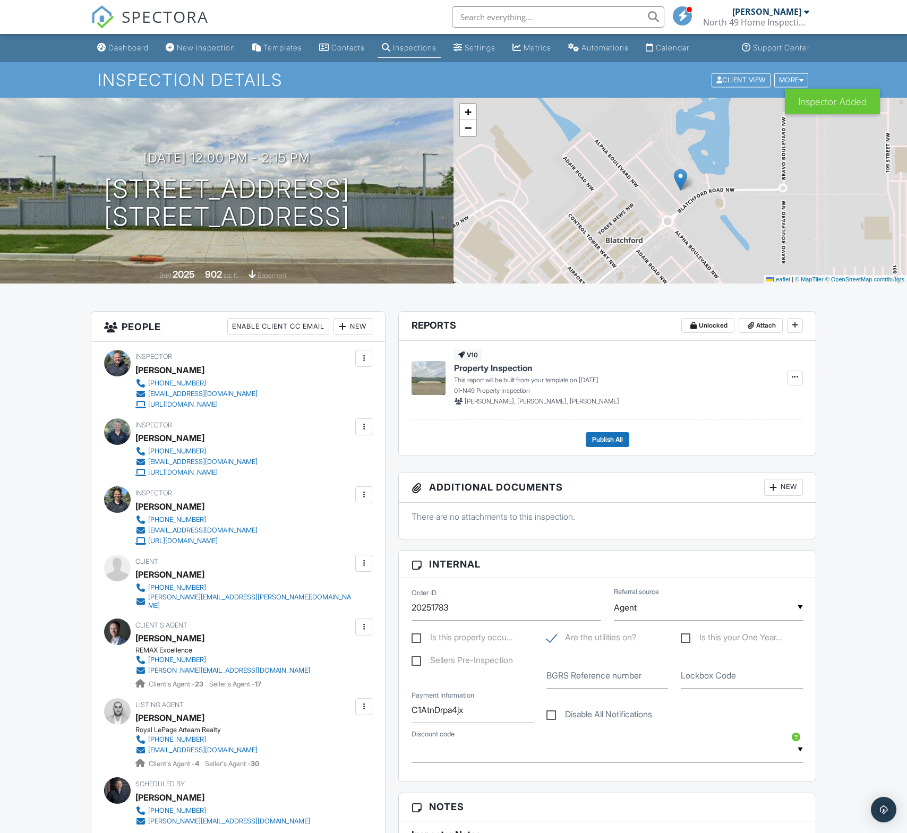
click at [370, 360] on div at bounding box center [363, 358] width 17 height 17
drag, startPoint x: 314, startPoint y: 443, endPoint x: 318, endPoint y: 439, distance: 5.6
click at [315, 443] on li "Remove" at bounding box center [318, 444] width 93 height 27
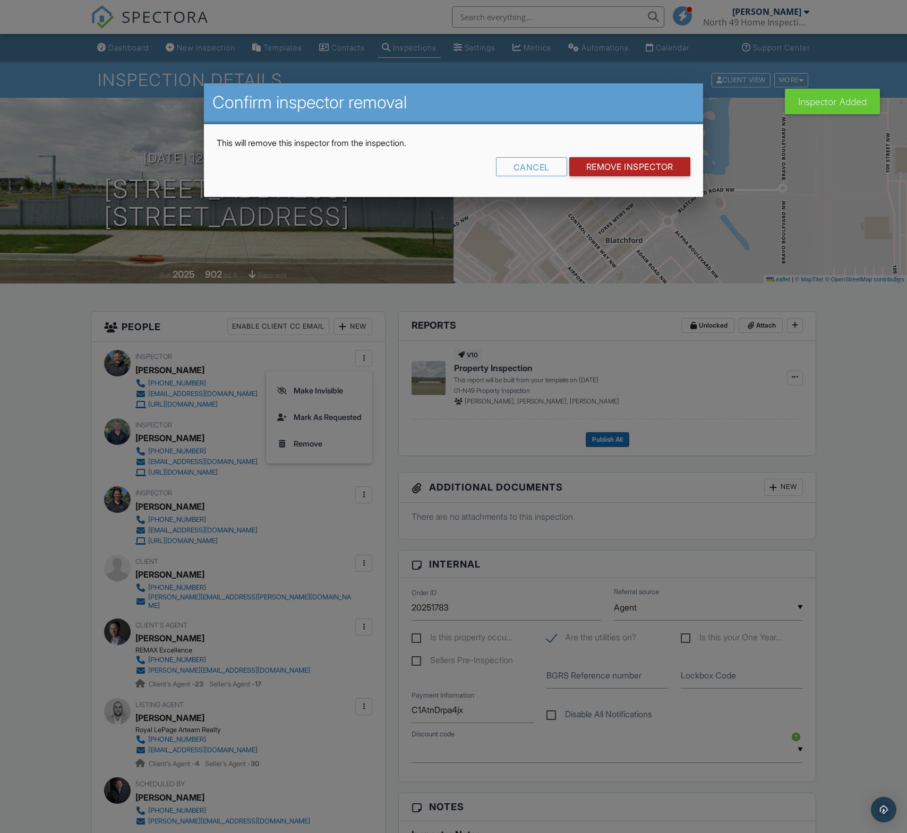
click at [631, 171] on input "Remove Inspector" at bounding box center [629, 166] width 121 height 19
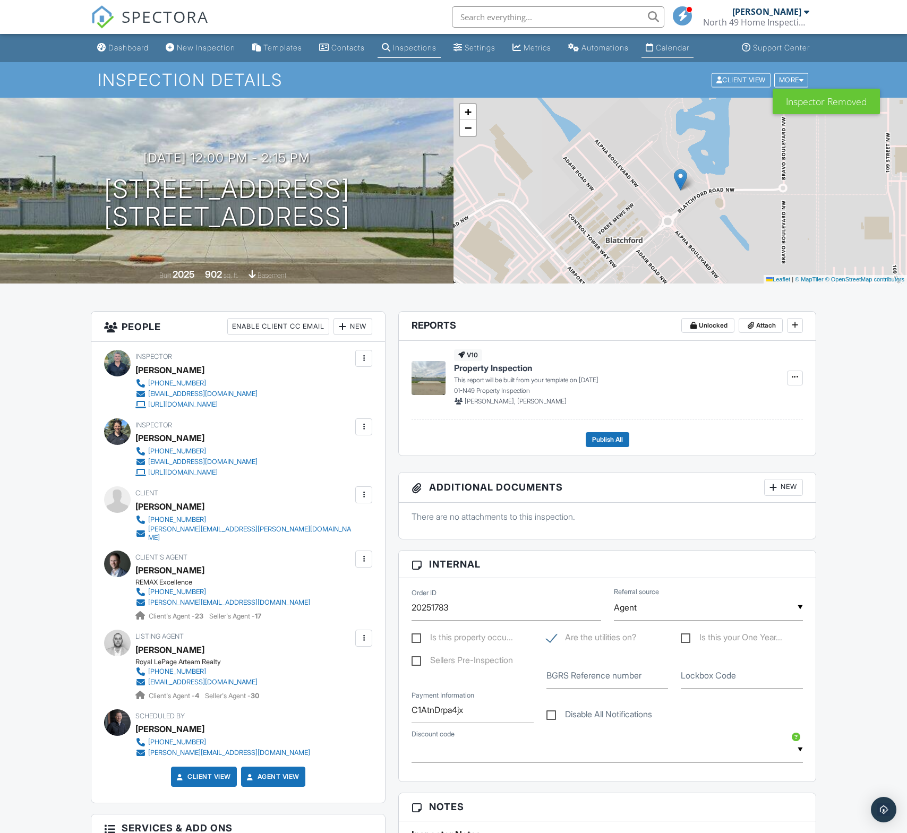
click at [683, 48] on div "Calendar" at bounding box center [672, 47] width 33 height 9
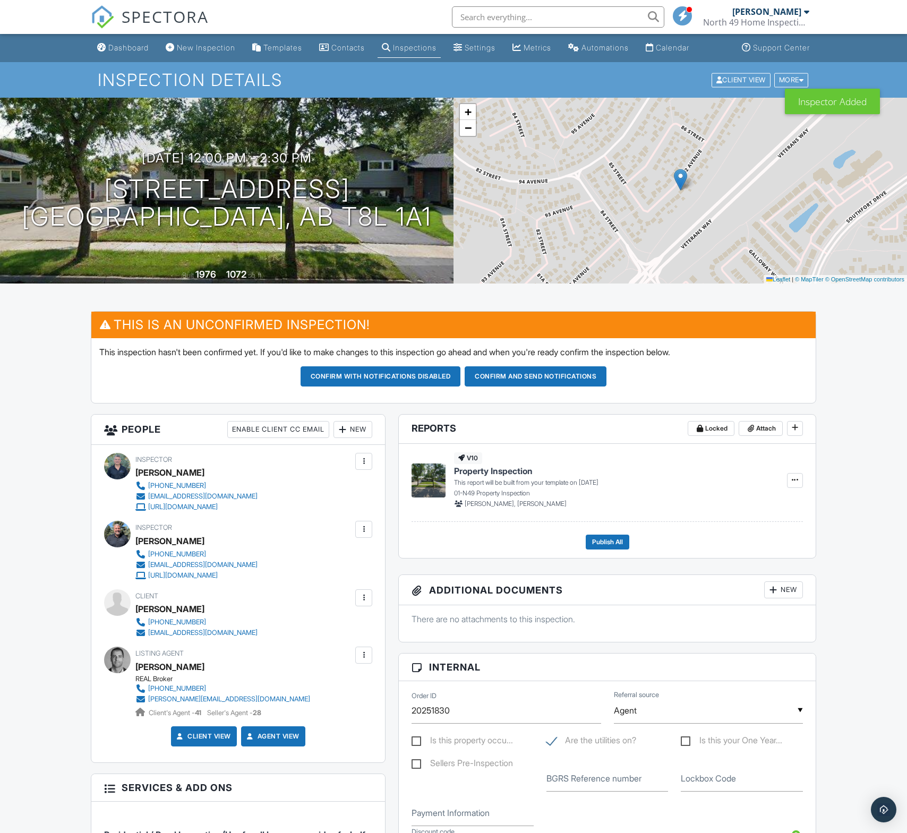
click at [366, 461] on div at bounding box center [363, 461] width 11 height 11
drag, startPoint x: 347, startPoint y: 539, endPoint x: 341, endPoint y: 536, distance: 6.7
click at [347, 539] on li "Remove" at bounding box center [318, 547] width 93 height 27
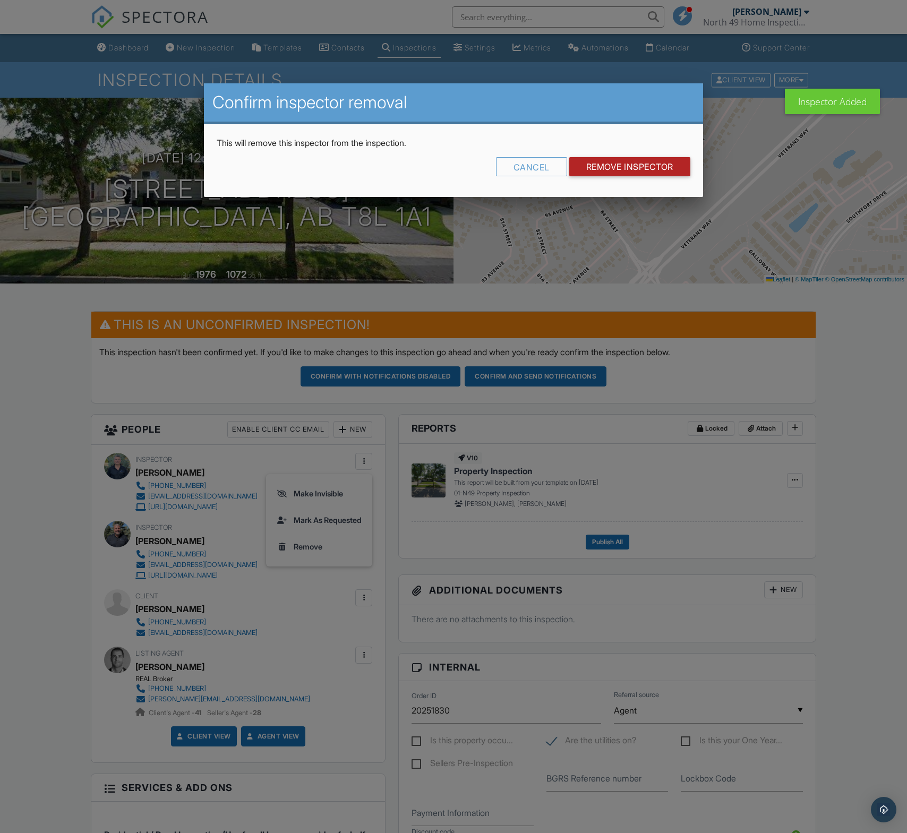
click at [639, 170] on input "Remove Inspector" at bounding box center [629, 166] width 121 height 19
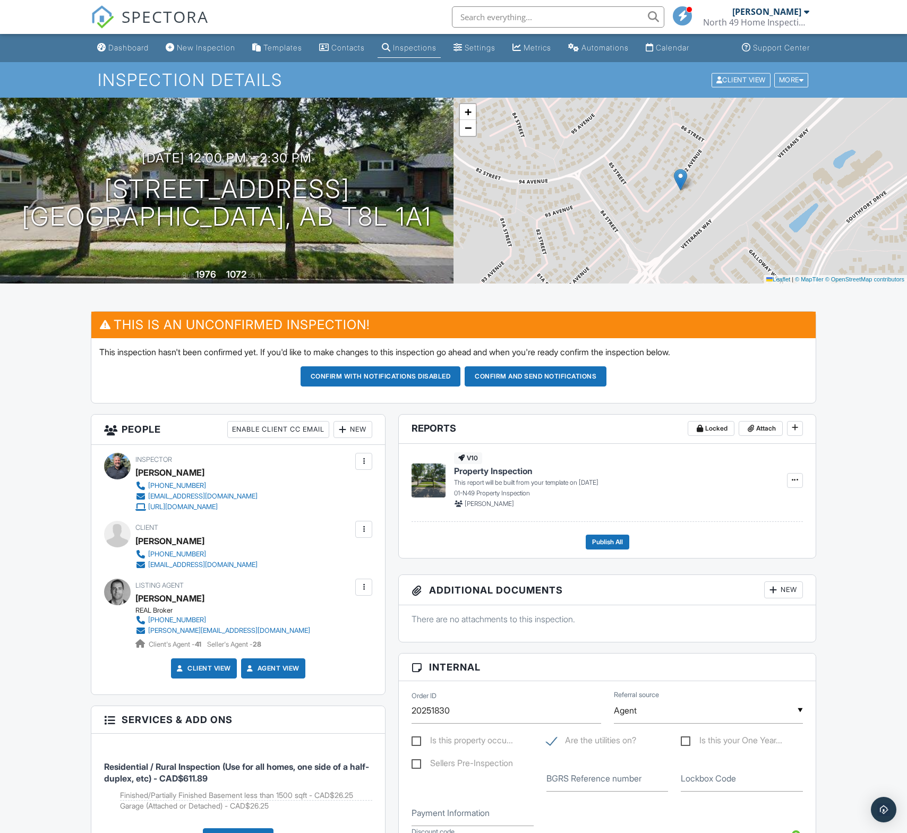
click at [355, 430] on div "New" at bounding box center [352, 429] width 39 height 17
click at [376, 455] on li "Inspector" at bounding box center [391, 462] width 105 height 27
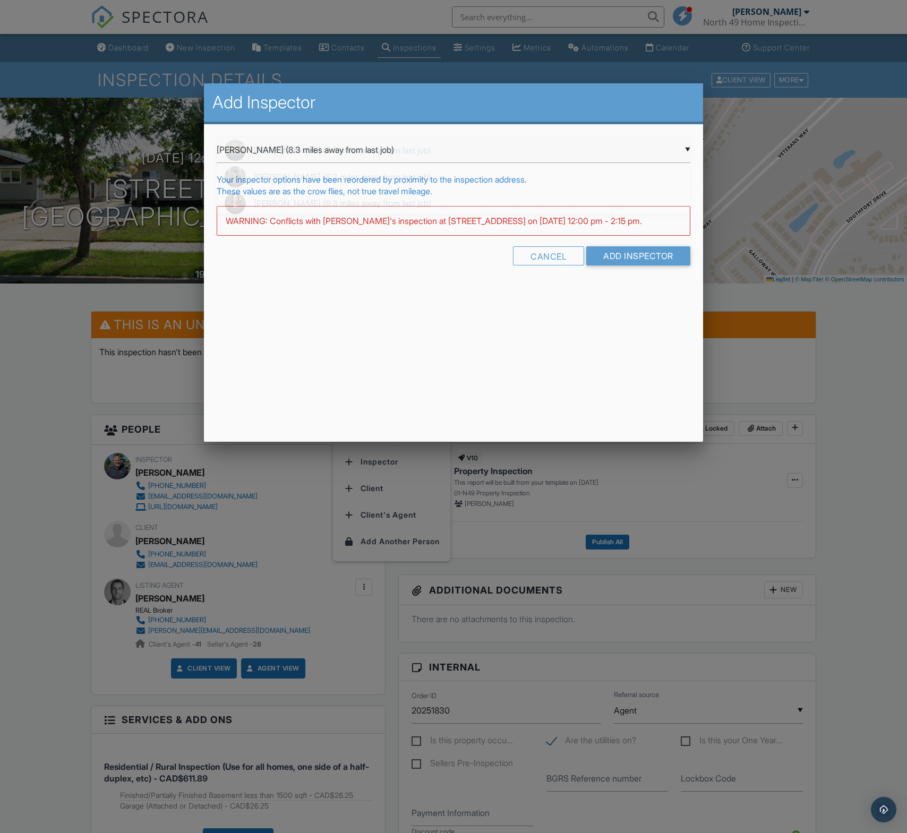
click at [371, 144] on div "▼ Bob Dequier (8.3 miles away from last job) Bob Dequier (8.3 miles away from l…" at bounding box center [453, 150] width 473 height 26
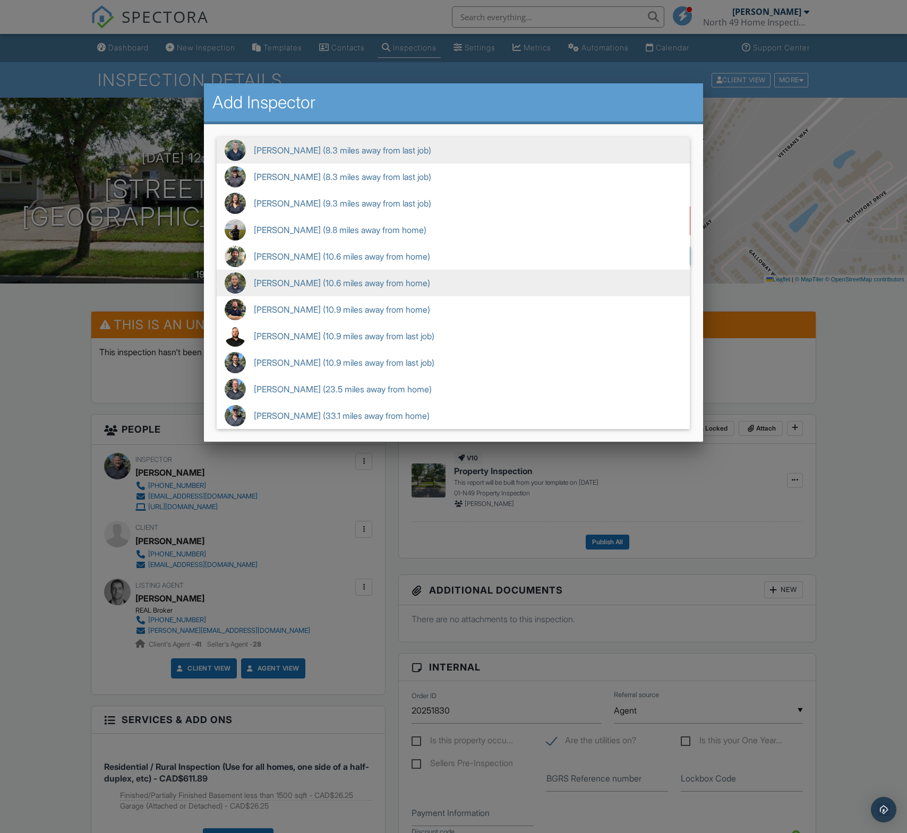
drag, startPoint x: 329, startPoint y: 277, endPoint x: 389, endPoint y: 275, distance: 59.5
click at [359, 274] on span "Sam Yassin (10.6 miles away from home)" at bounding box center [453, 283] width 473 height 27
type input "Sam Yassin (10.6 miles away from home)"
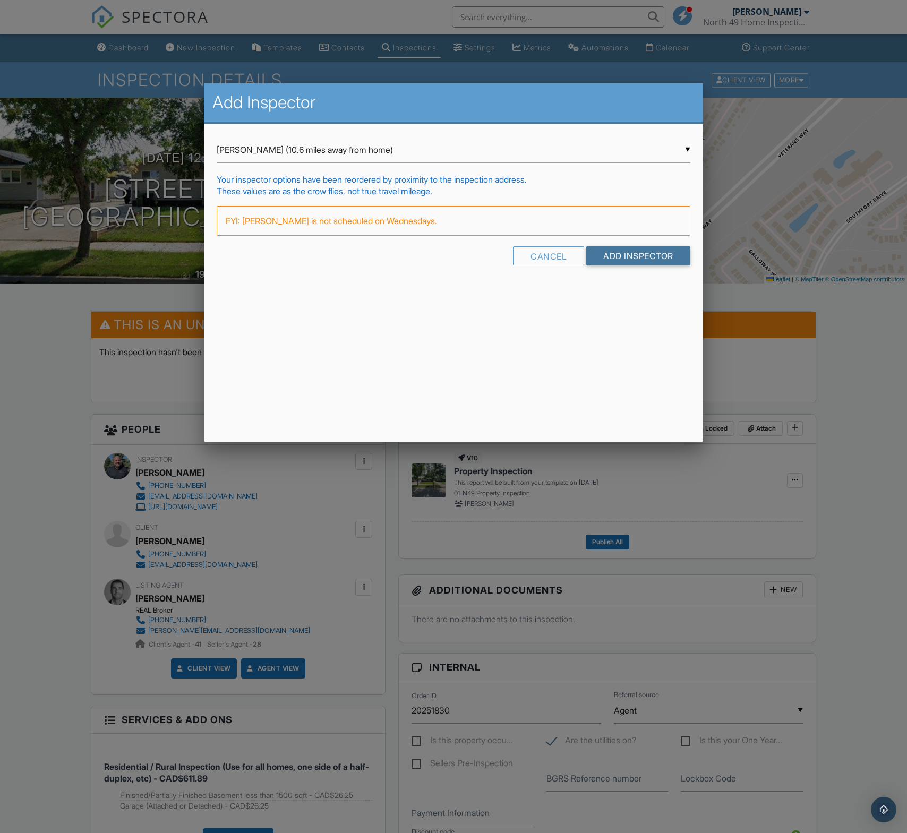
click at [665, 250] on input "Add Inspector" at bounding box center [638, 255] width 104 height 19
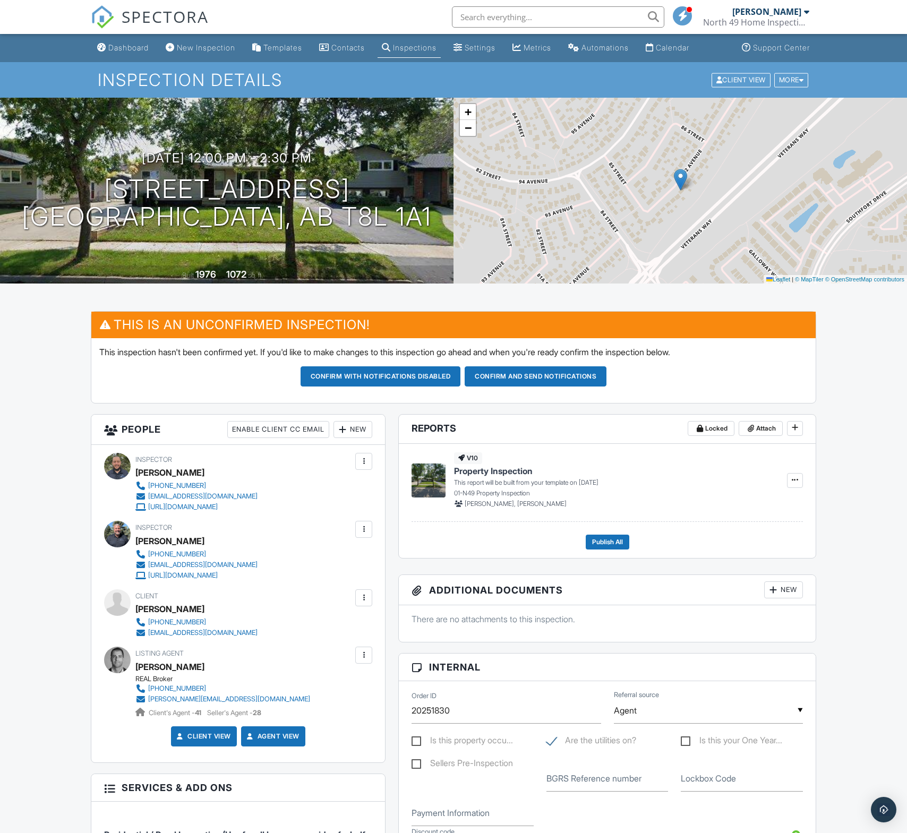
drag, startPoint x: 369, startPoint y: 531, endPoint x: 358, endPoint y: 525, distance: 12.8
click at [368, 531] on div at bounding box center [363, 529] width 17 height 17
click at [347, 560] on li "Make Primary Inspector" at bounding box center [311, 561] width 108 height 27
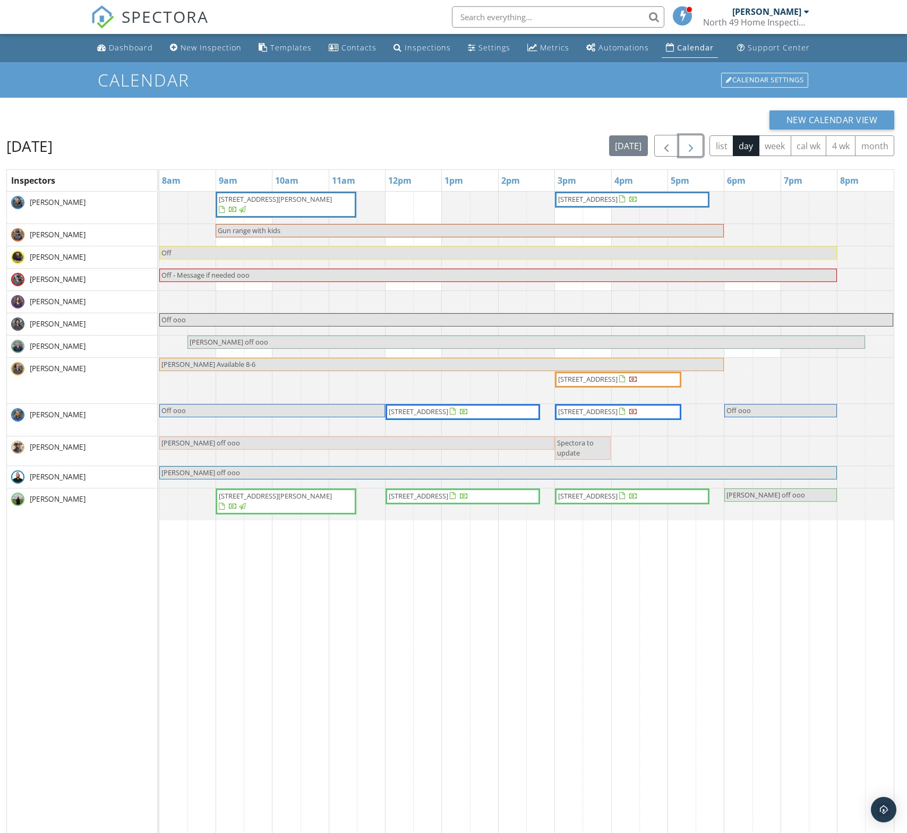
click at [695, 151] on span "button" at bounding box center [690, 146] width 13 height 13
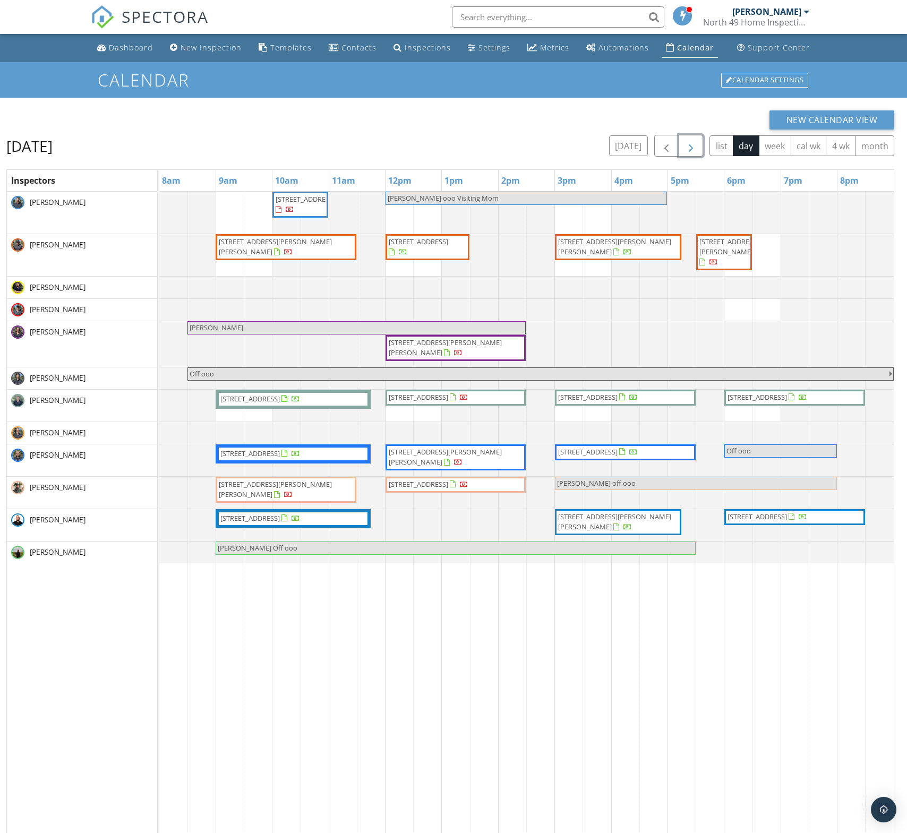
click at [695, 151] on span "button" at bounding box center [690, 146] width 13 height 13
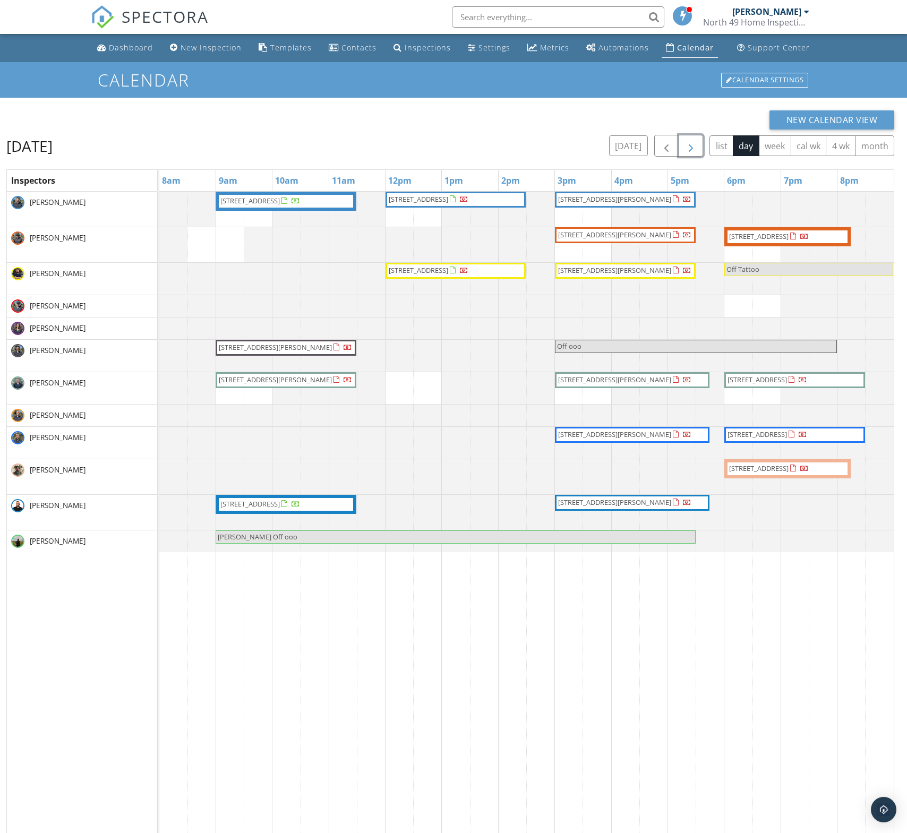
click at [694, 151] on span "button" at bounding box center [690, 146] width 13 height 13
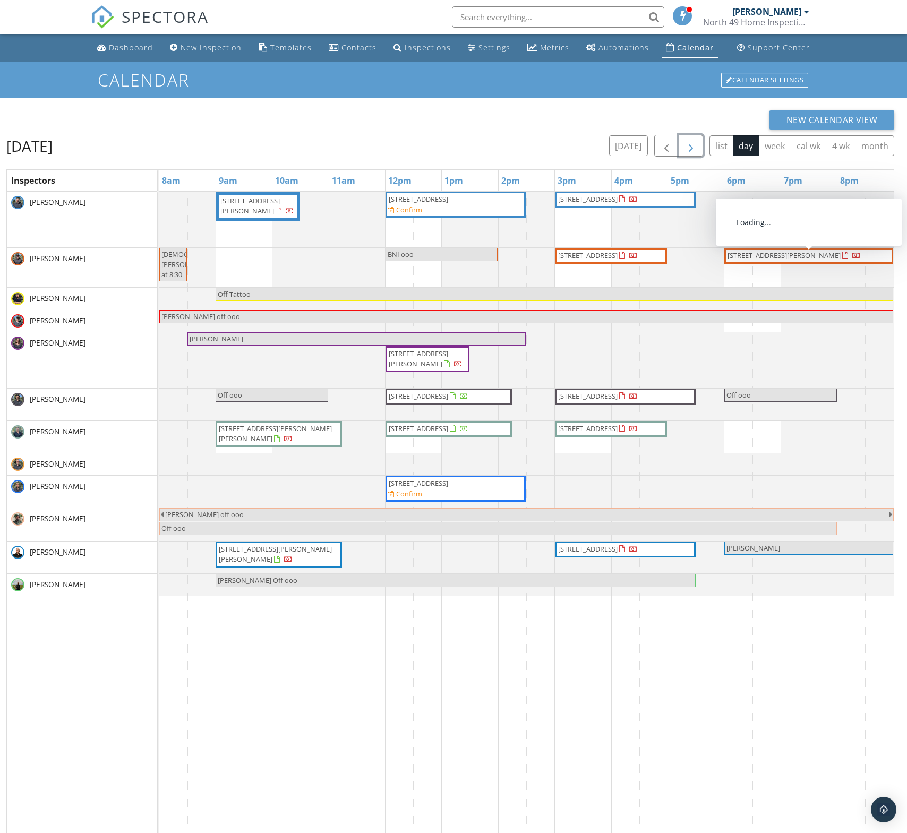
click at [744, 255] on span "5036 47 St, Gibbons T0A 1N0" at bounding box center [783, 256] width 113 height 10
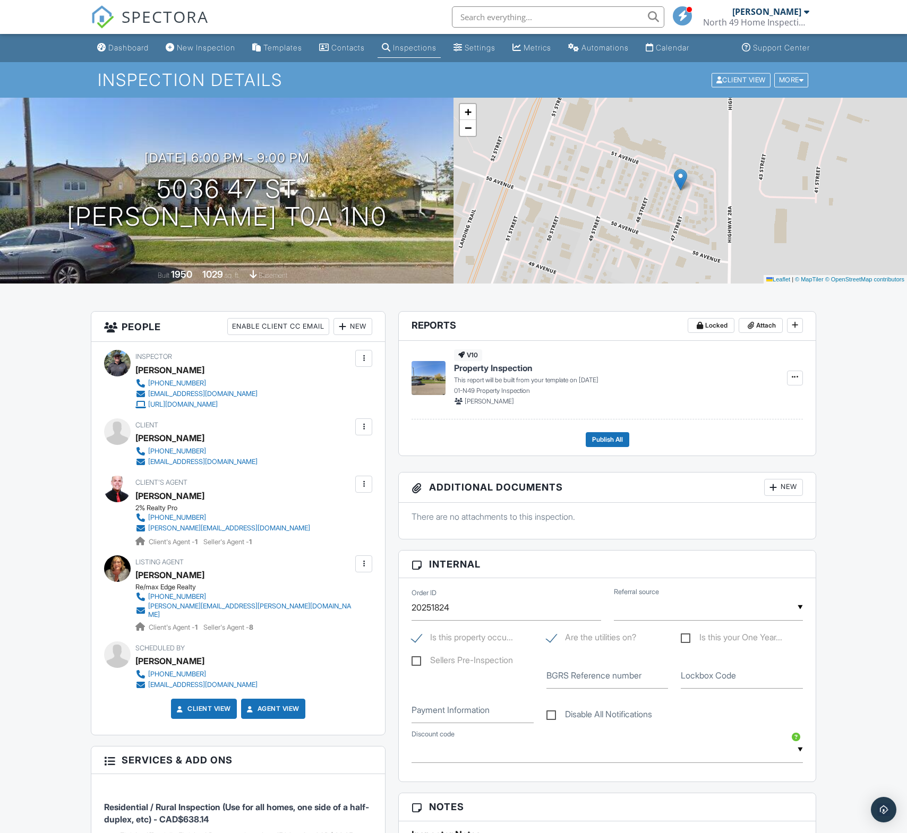
click at [356, 325] on div "New" at bounding box center [352, 326] width 39 height 17
click at [387, 357] on li "Inspector" at bounding box center [391, 359] width 105 height 27
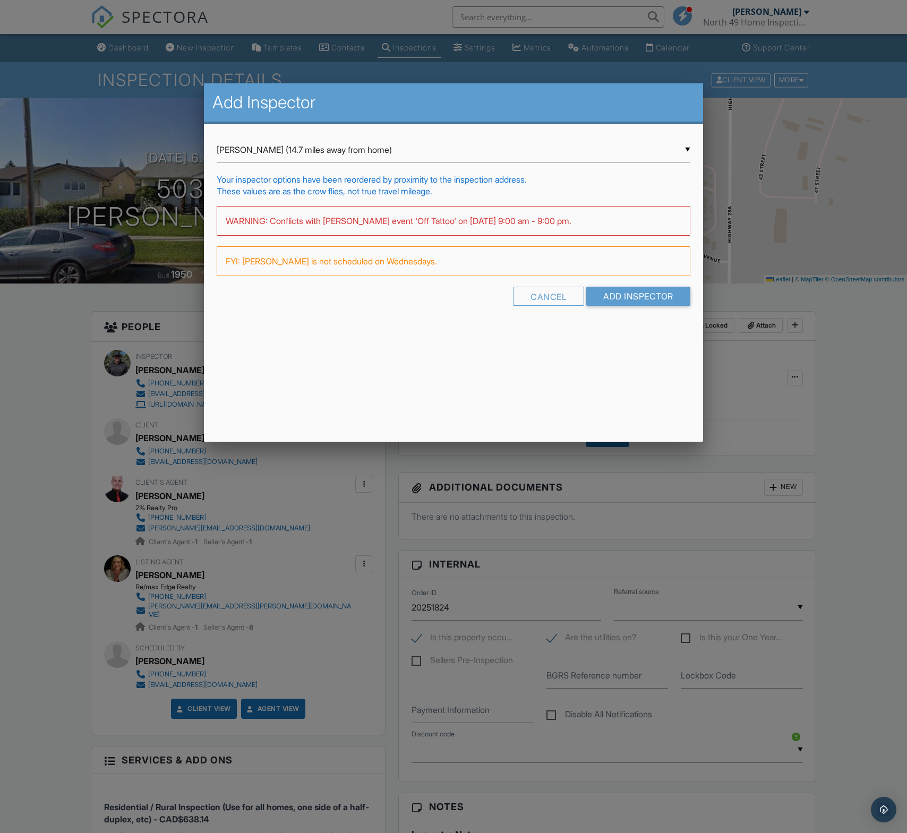
click at [333, 136] on div "▼ Jordan Beck (14.7 miles away from home) Jordan Beck (14.7 miles away from hom…" at bounding box center [453, 225] width 499 height 203
click at [331, 148] on div "▼ Jordan Beck (14.7 miles away from home) Jordan Beck (14.7 miles away from hom…" at bounding box center [453, 150] width 473 height 26
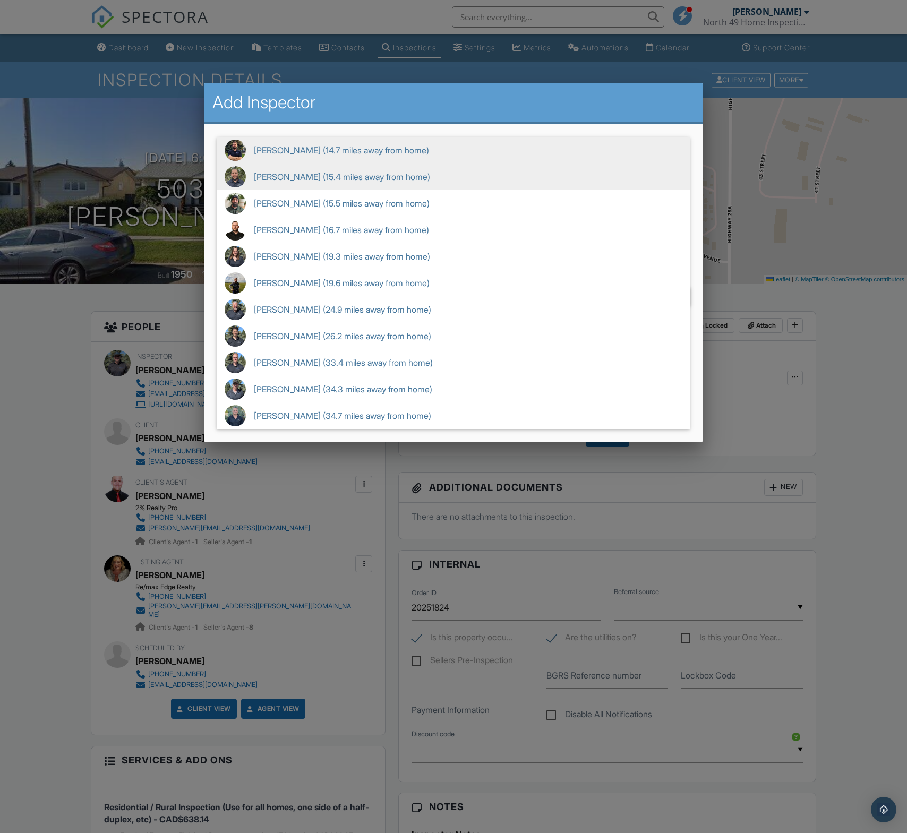
click at [282, 184] on span "Sam Yassin (15.4 miles away from home)" at bounding box center [453, 177] width 473 height 27
type input "Sam Yassin (15.4 miles away from home)"
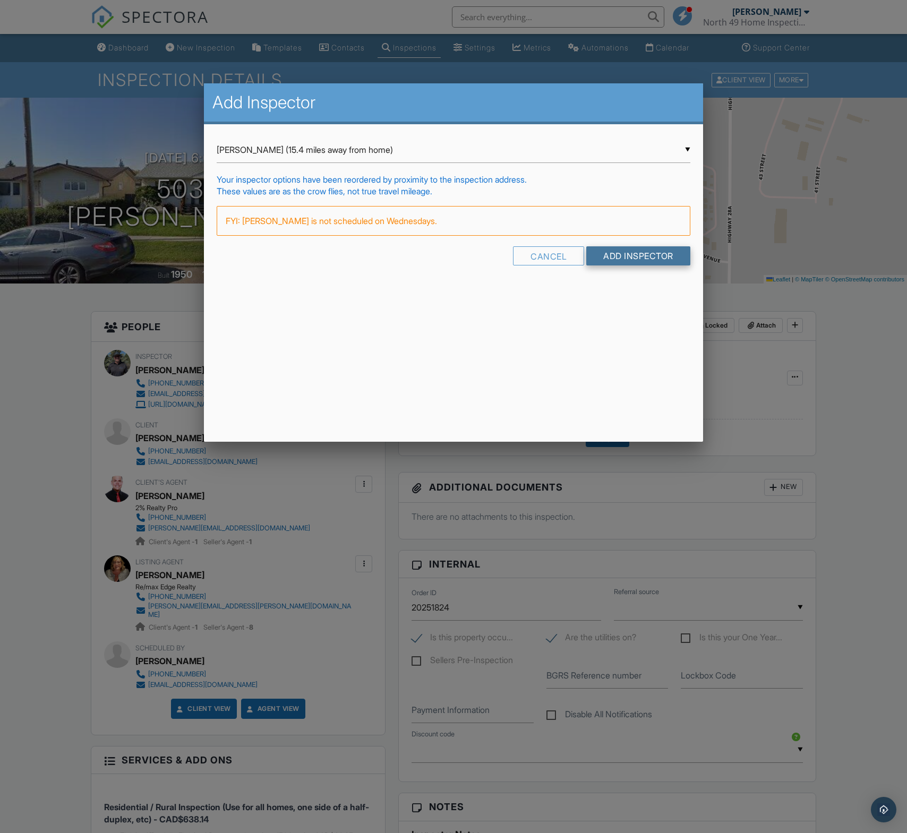
click at [672, 251] on input "Add Inspector" at bounding box center [638, 255] width 104 height 19
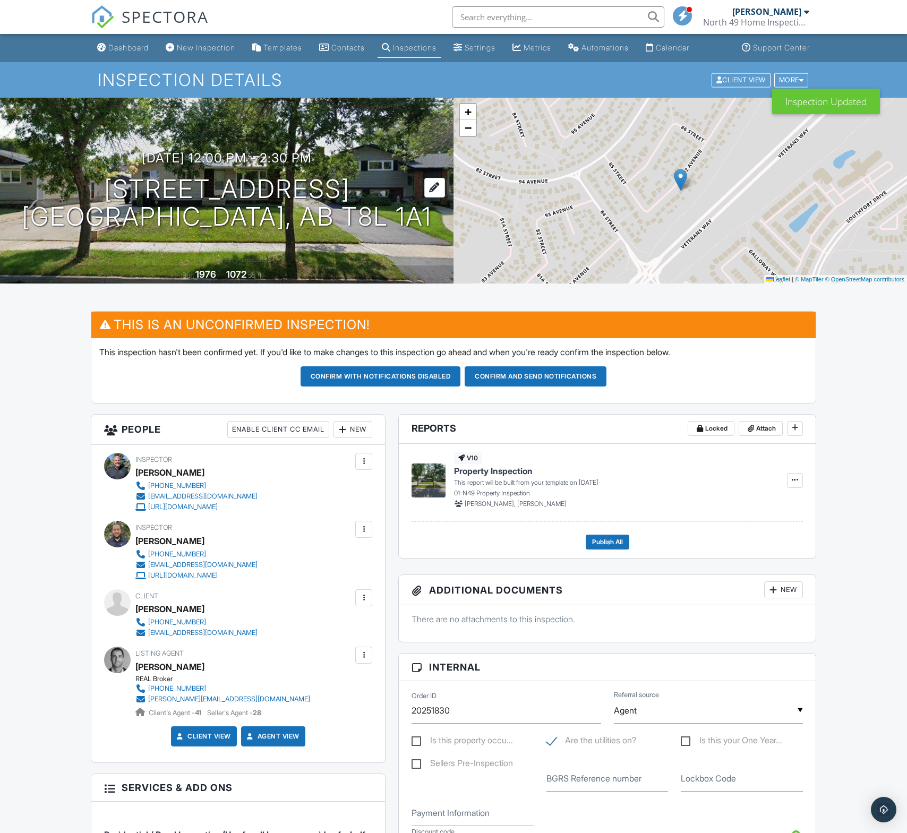
click at [256, 183] on h1 "[STREET_ADDRESS] [STREET_ADDRESS]" at bounding box center [227, 203] width 410 height 56
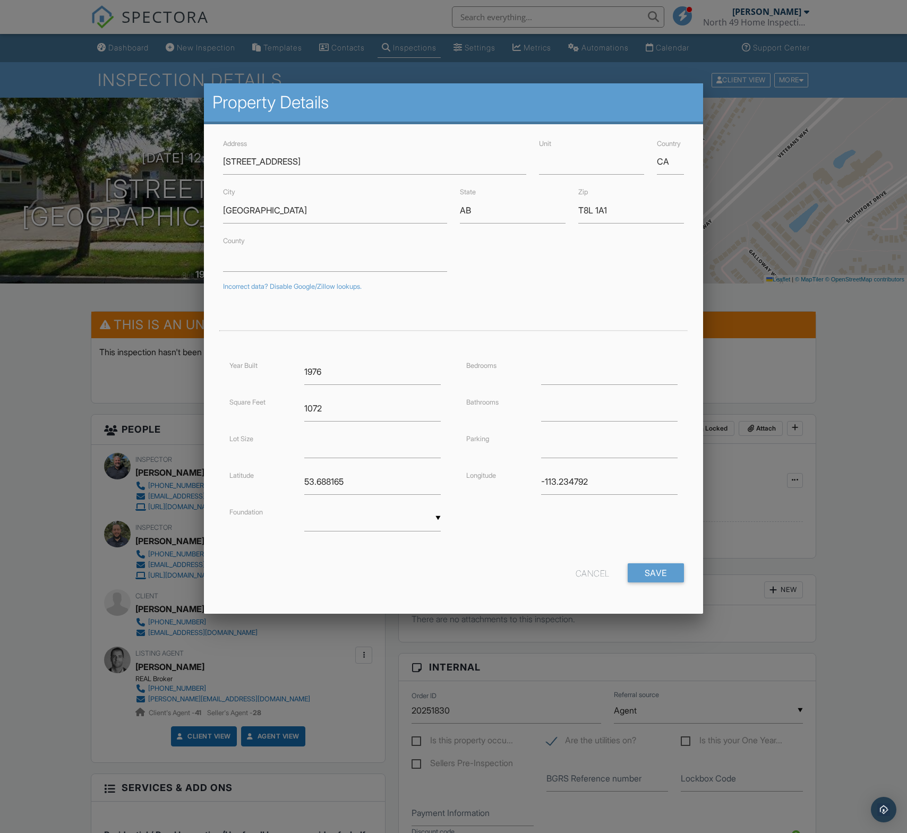
click at [880, 583] on div at bounding box center [453, 467] width 907 height 1041
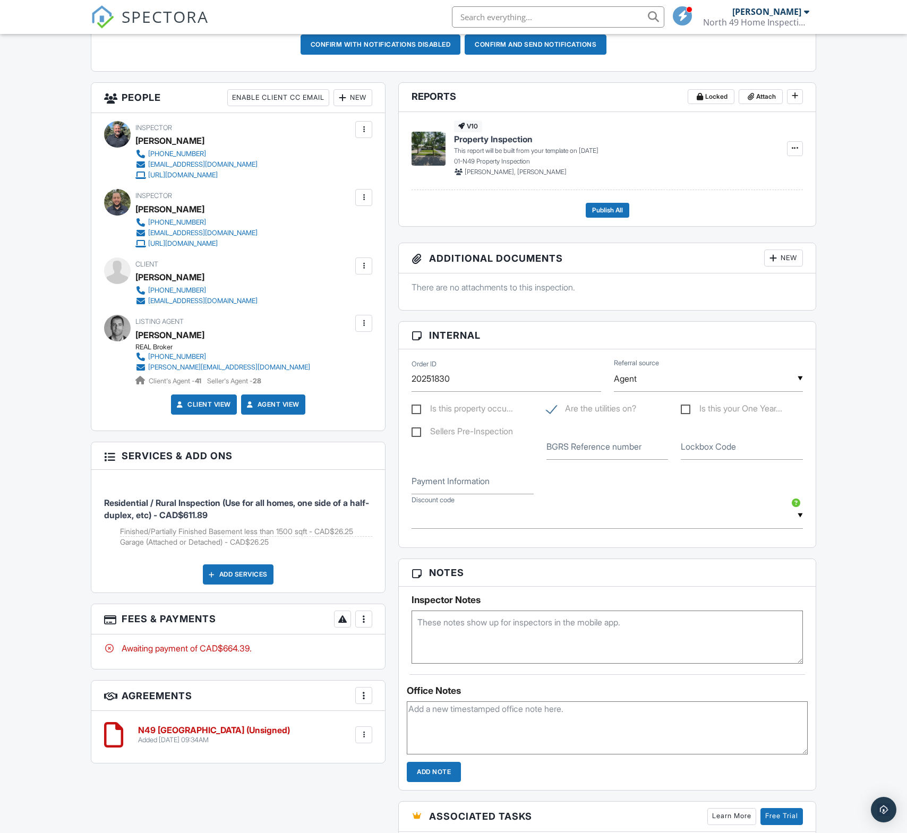
scroll to position [332, 0]
click at [237, 573] on div "Add Services" at bounding box center [238, 574] width 71 height 20
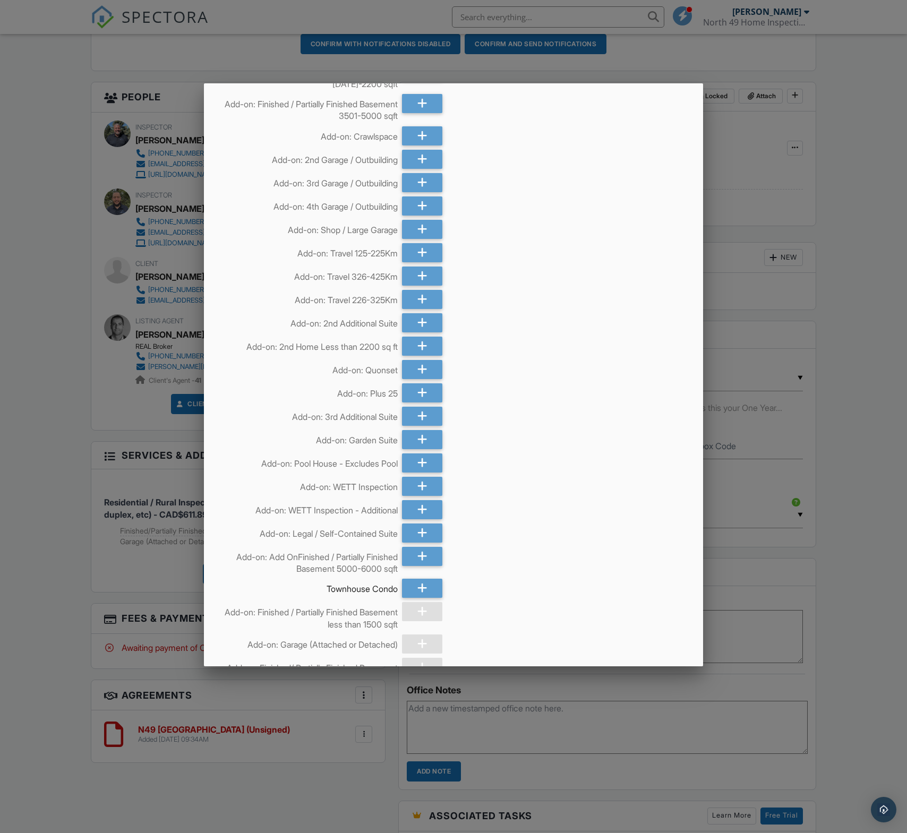
scroll to position [245, 0]
click at [415, 488] on div at bounding box center [422, 485] width 40 height 19
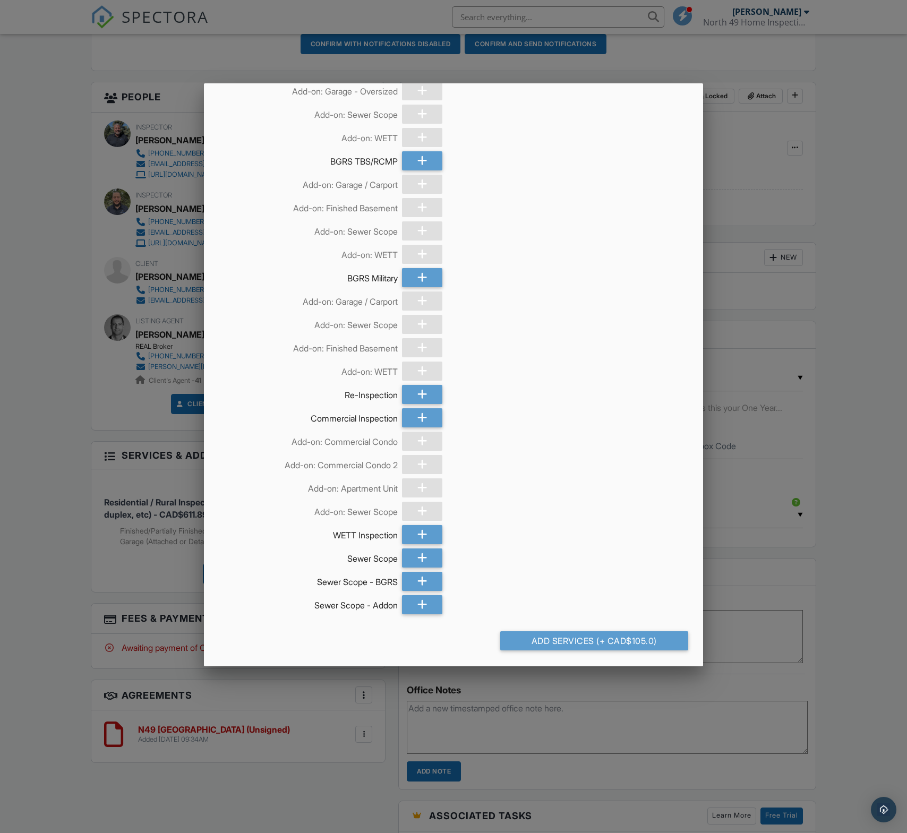
scroll to position [1383, 0]
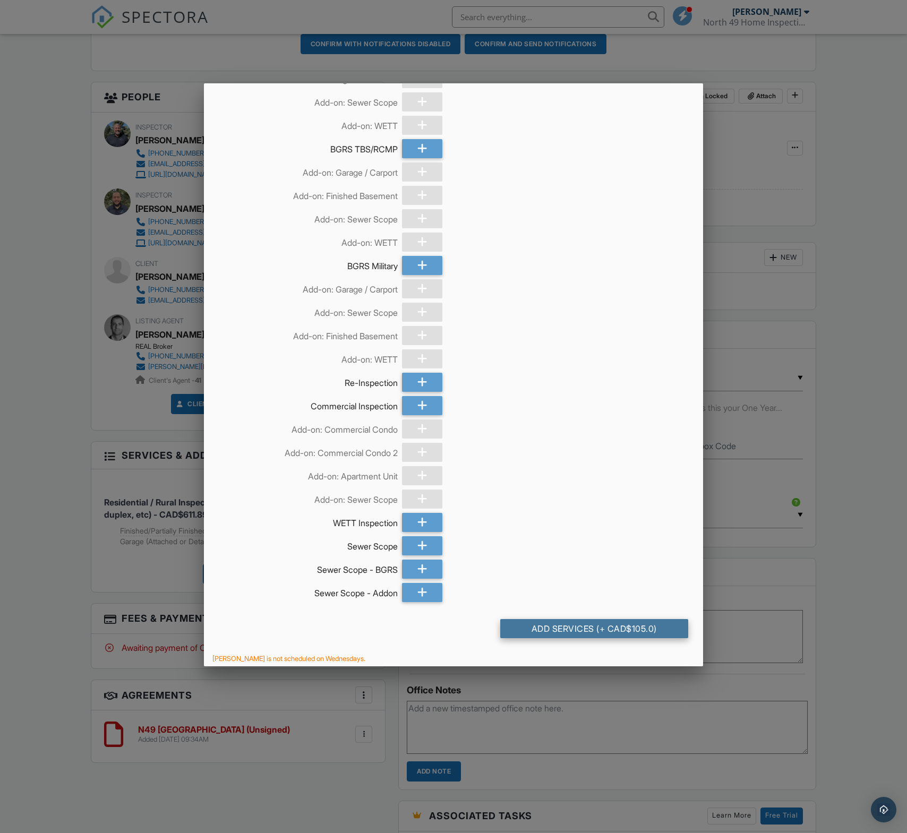
click at [614, 624] on div "Add Services (+ CAD$105.0)" at bounding box center [594, 628] width 188 height 19
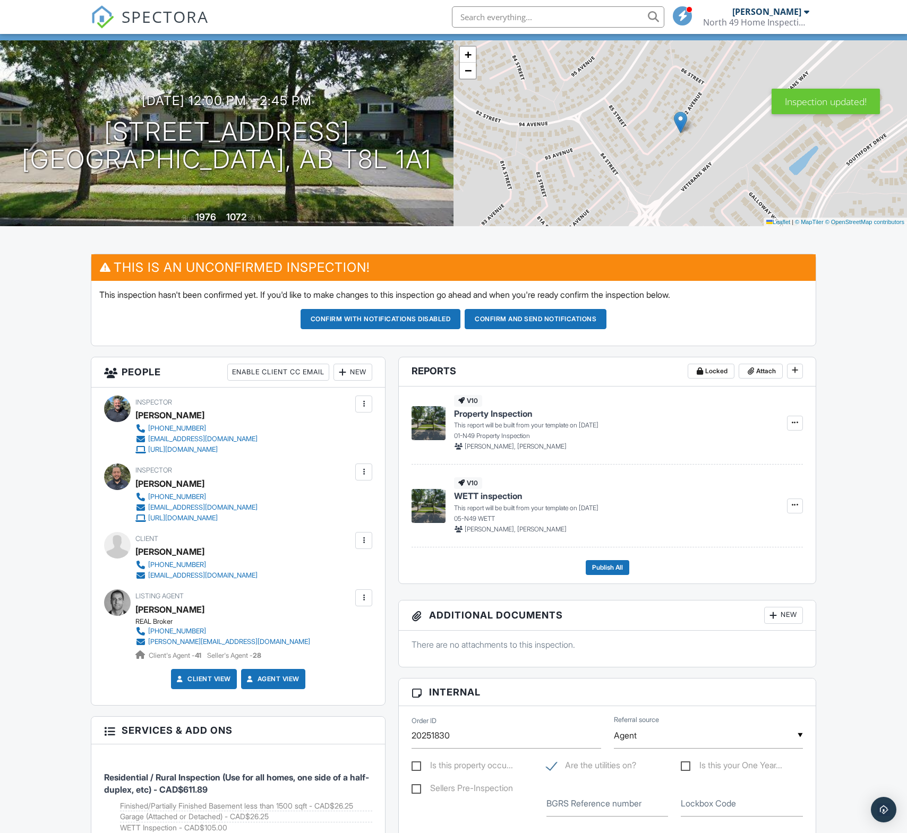
scroll to position [54, 0]
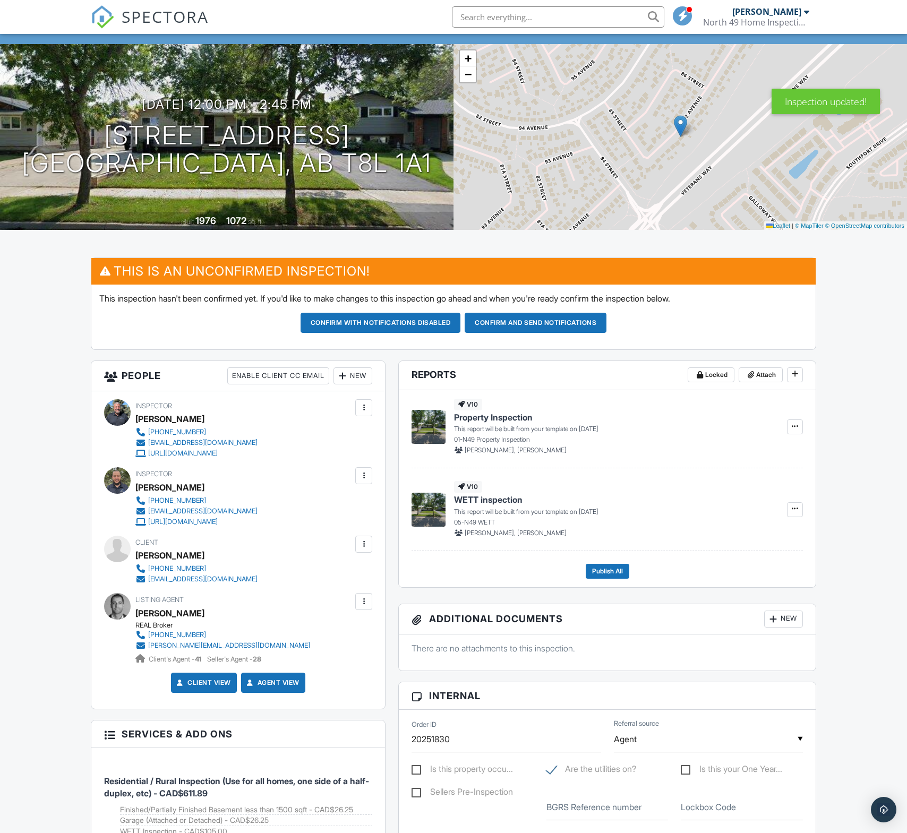
click at [356, 371] on div "New" at bounding box center [352, 375] width 39 height 17
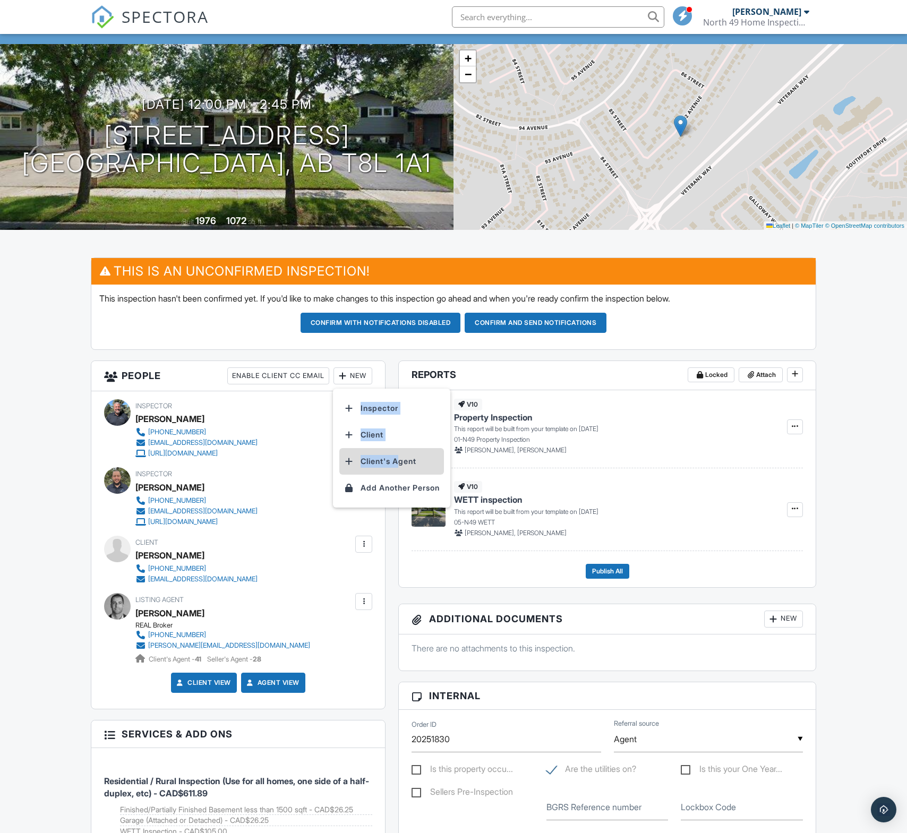
drag, startPoint x: 363, startPoint y: 401, endPoint x: 396, endPoint y: 458, distance: 66.1
click at [396, 458] on ul "Inspector Client Client's Agent Add Another Person" at bounding box center [391, 448] width 117 height 119
click at [409, 462] on li "Client's Agent" at bounding box center [391, 461] width 105 height 27
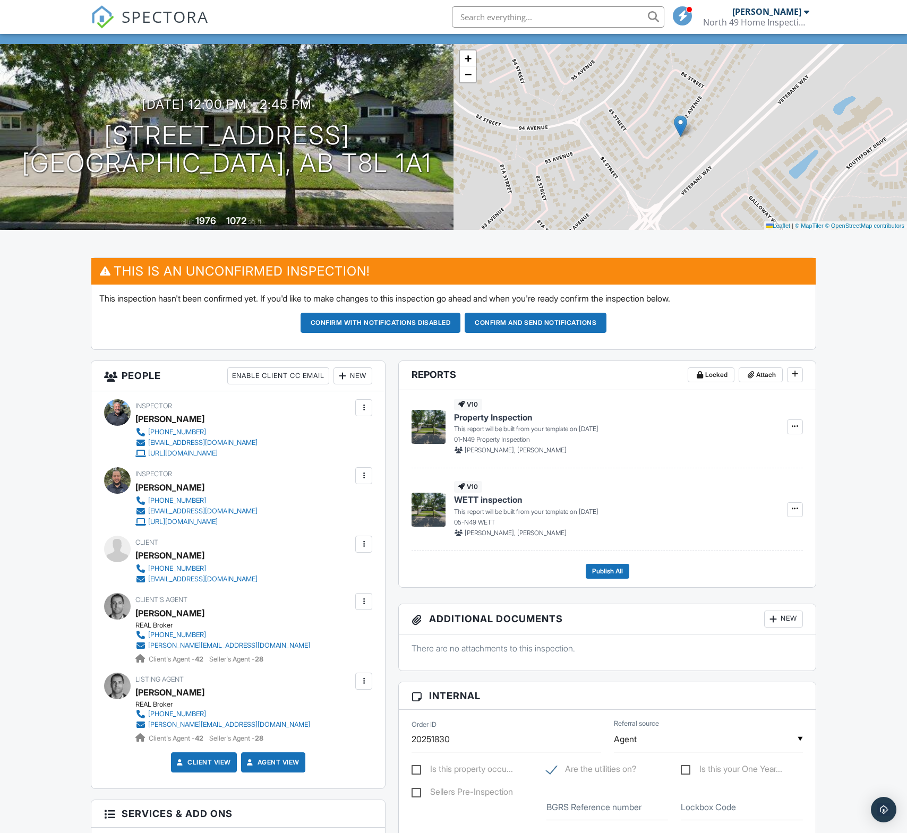
click at [365, 682] on div at bounding box center [363, 681] width 11 height 11
click at [275, 787] on li "Remove" at bounding box center [306, 793] width 118 height 27
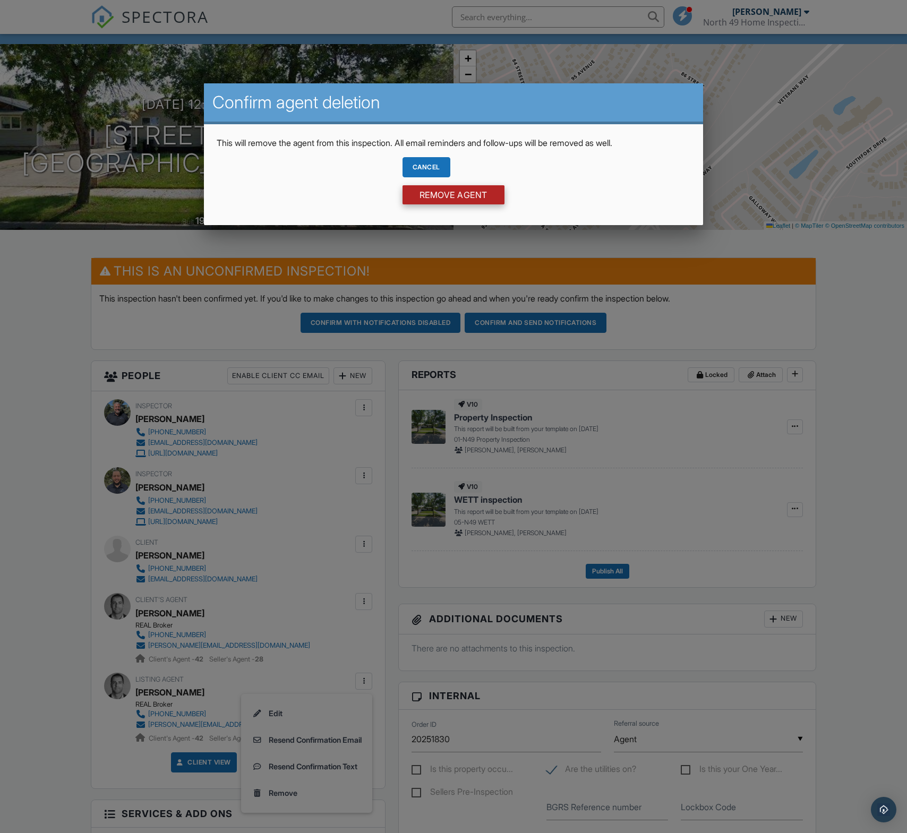
click at [459, 194] on input "Remove Agent" at bounding box center [453, 194] width 102 height 19
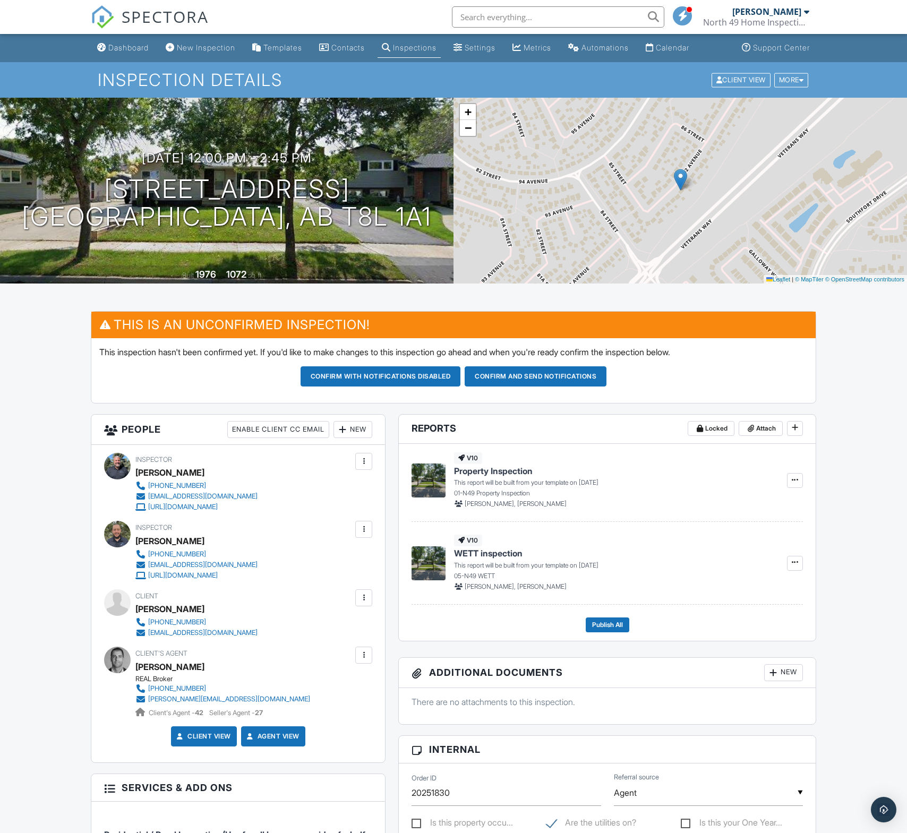
click at [355, 428] on div "New" at bounding box center [352, 429] width 39 height 17
click at [400, 514] on li "Listing Agent" at bounding box center [391, 515] width 105 height 27
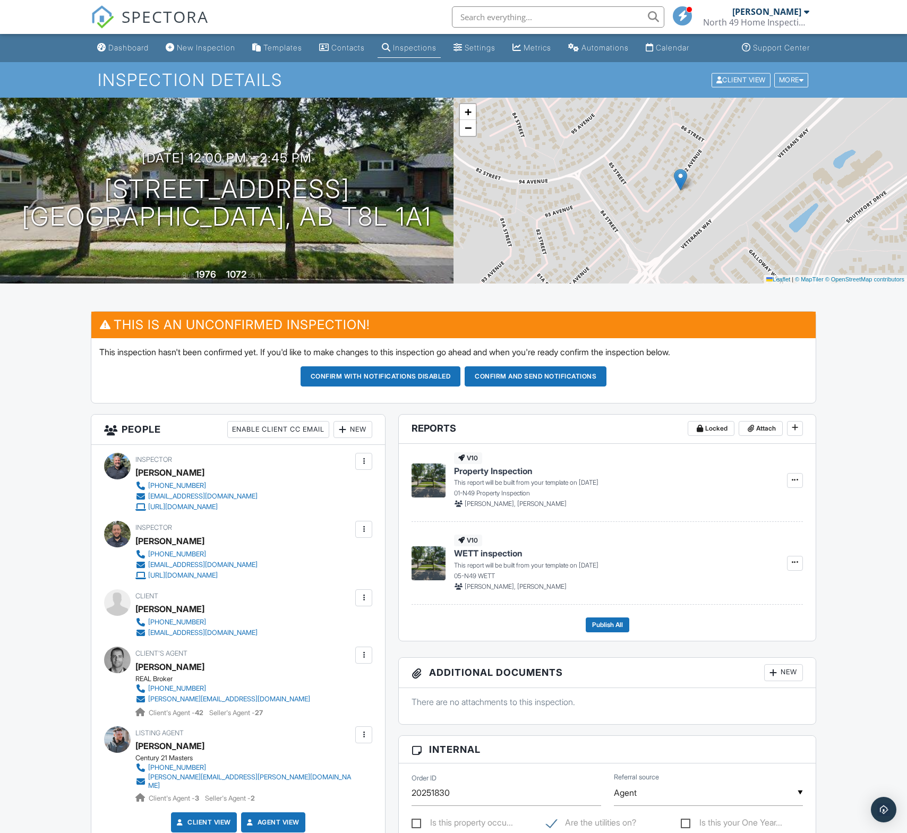
click at [360, 459] on div at bounding box center [363, 461] width 11 height 11
click at [359, 460] on div at bounding box center [363, 461] width 11 height 11
click at [327, 517] on li "Mark As Requested" at bounding box center [318, 520] width 93 height 27
click at [116, 51] on div "Dashboard" at bounding box center [128, 47] width 40 height 9
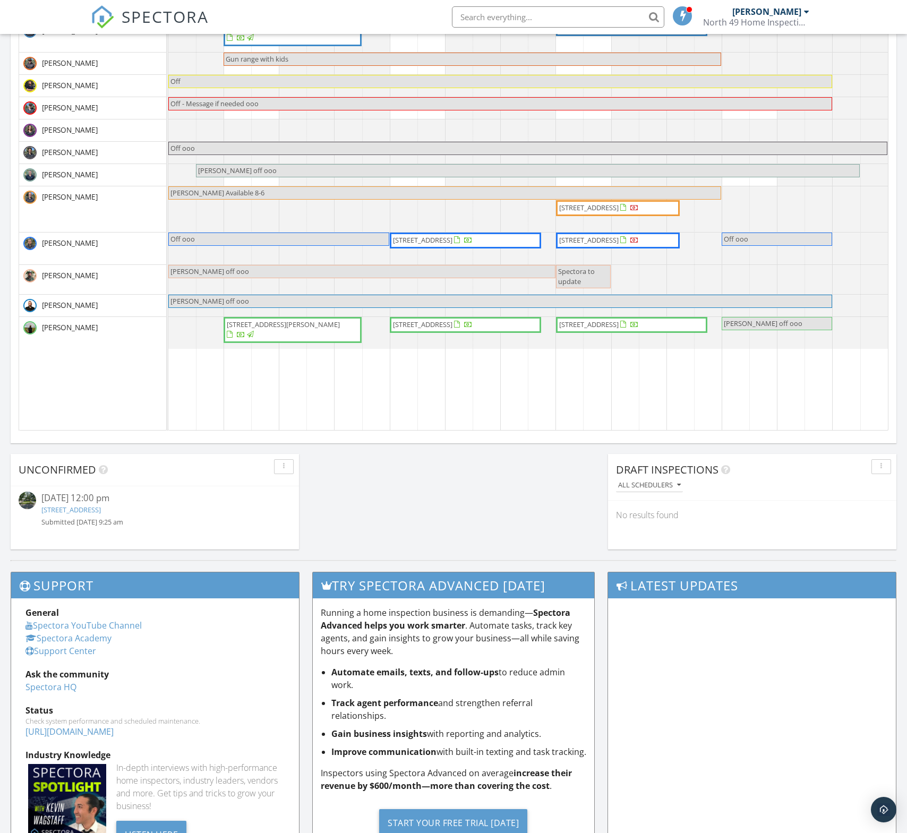
scroll to position [546, 0]
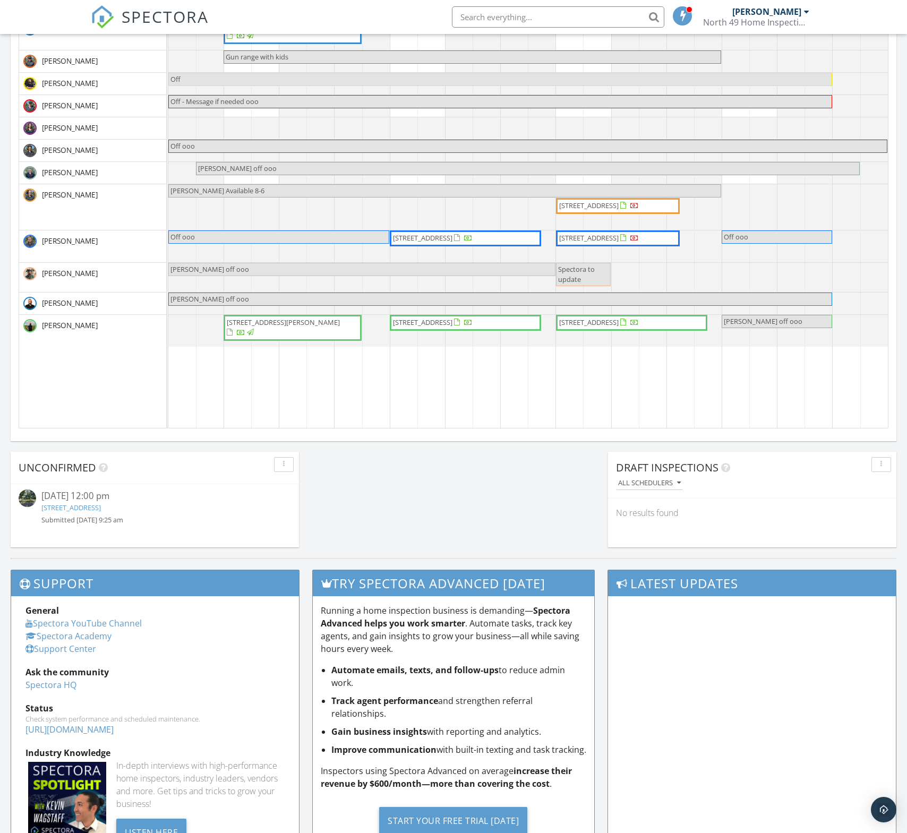
click at [100, 516] on div "Submitted [DATE] 9:25 am" at bounding box center [154, 520] width 227 height 10
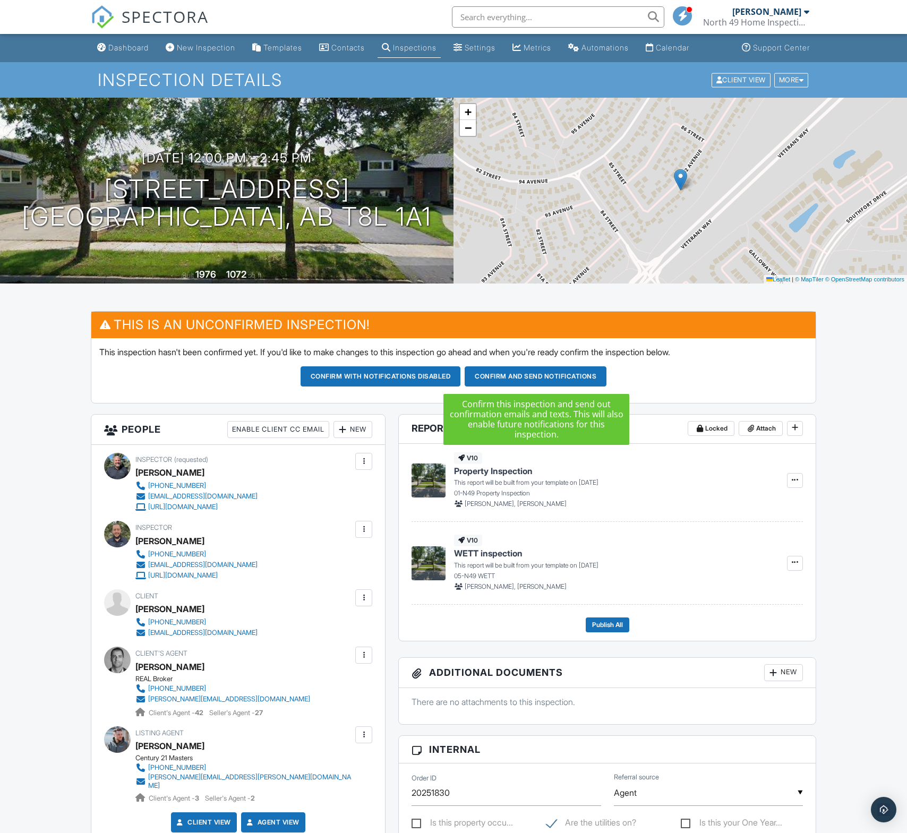
click at [559, 372] on button "Confirm and send notifications" at bounding box center [536, 376] width 142 height 20
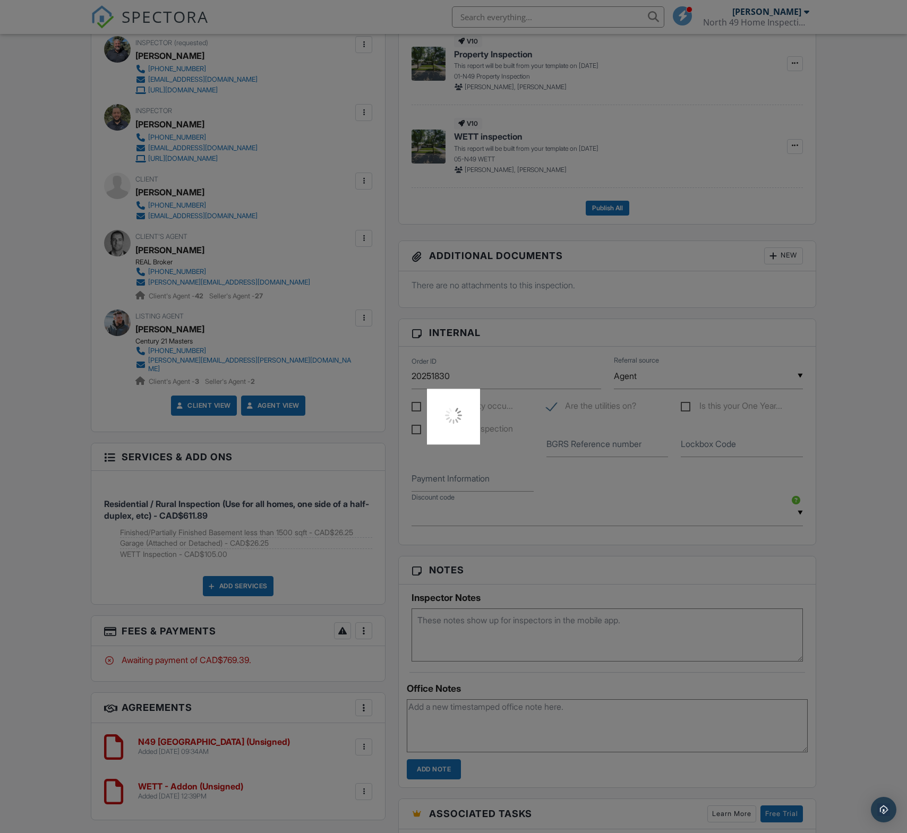
scroll to position [419, 0]
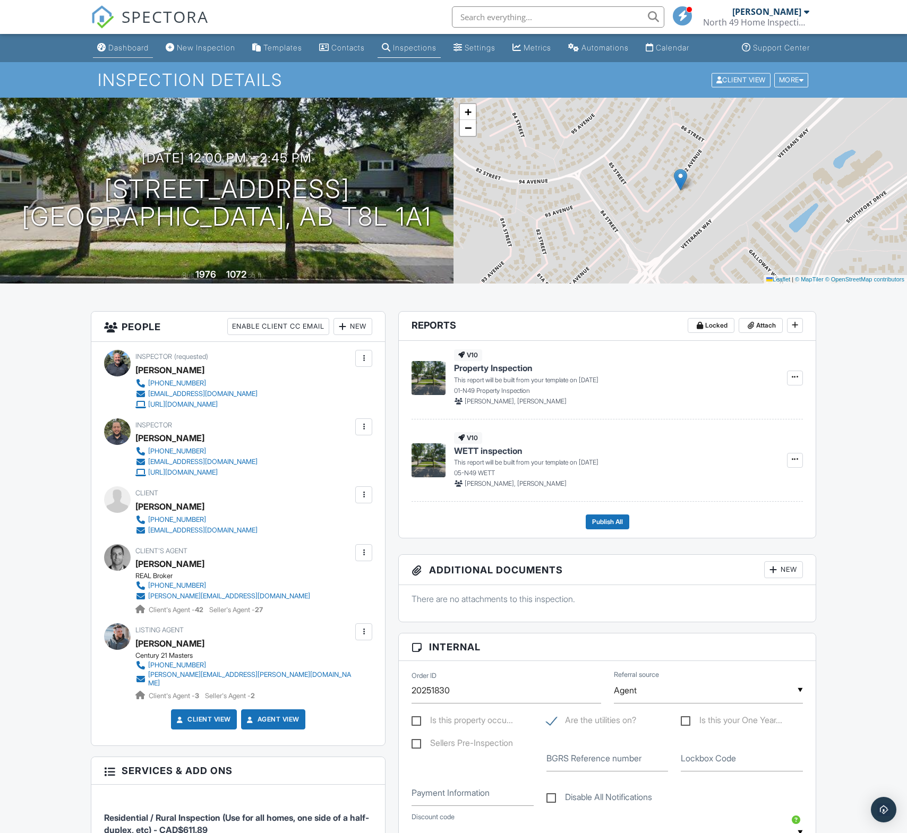
click at [123, 50] on div "Dashboard" at bounding box center [128, 47] width 40 height 9
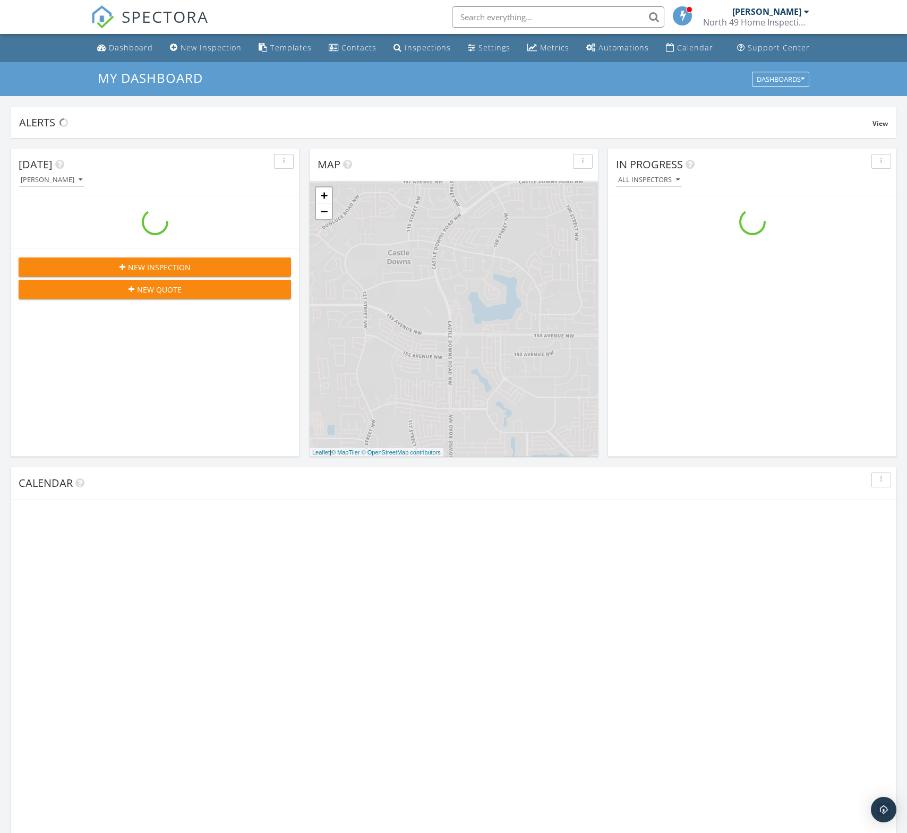
scroll to position [966, 907]
